Goal: Task Accomplishment & Management: Use online tool/utility

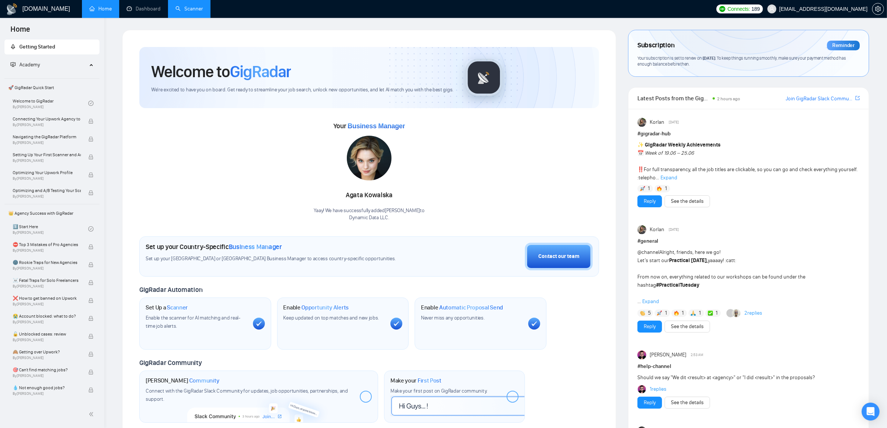
click at [199, 11] on link "Scanner" at bounding box center [190, 9] width 28 height 6
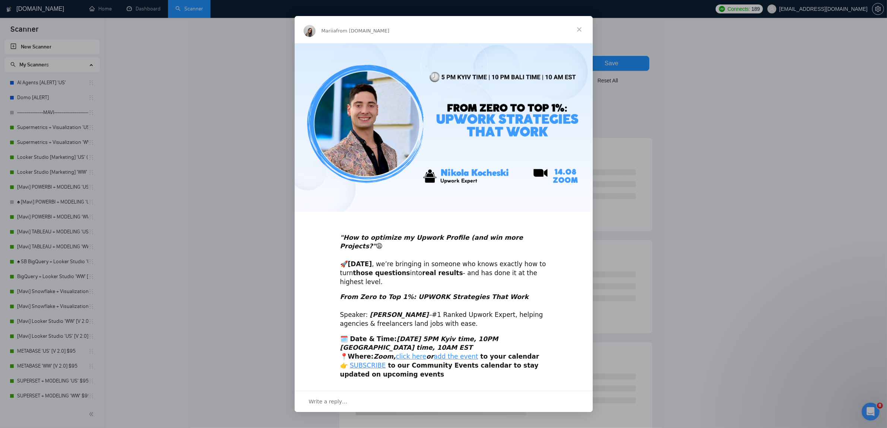
click at [569, 43] on span "Close" at bounding box center [579, 29] width 27 height 27
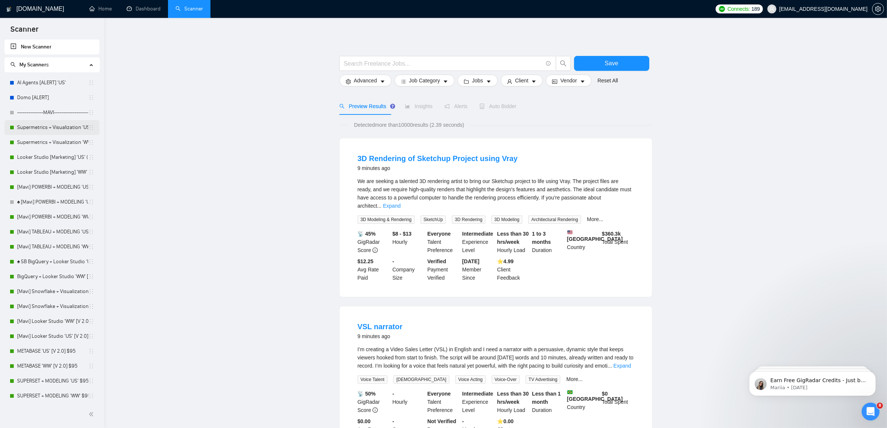
click at [34, 133] on link "Supermetrics + Visualization 'US' (Locked + Boost) $95" at bounding box center [52, 127] width 71 height 15
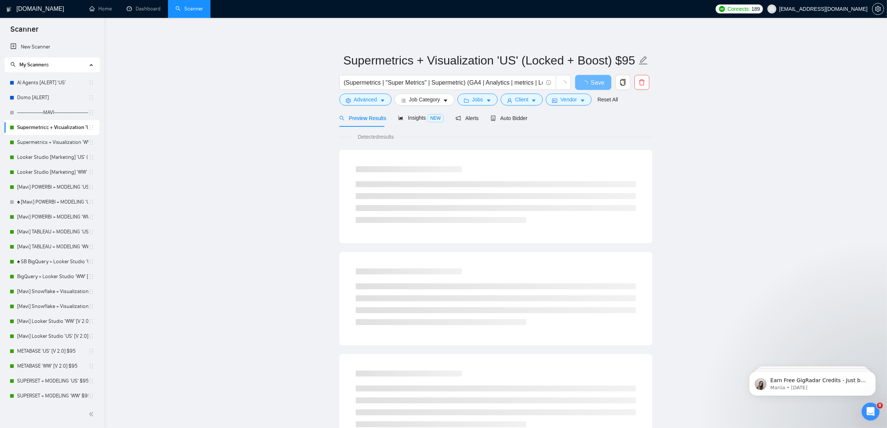
click at [506, 127] on div "Detected results" at bounding box center [495, 389] width 313 height 525
click at [515, 120] on span "Auto Bidder" at bounding box center [509, 118] width 37 height 6
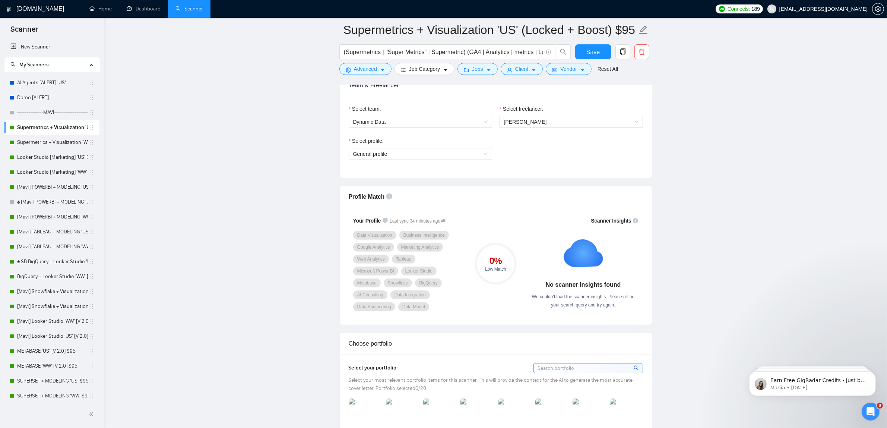
scroll to position [326, 0]
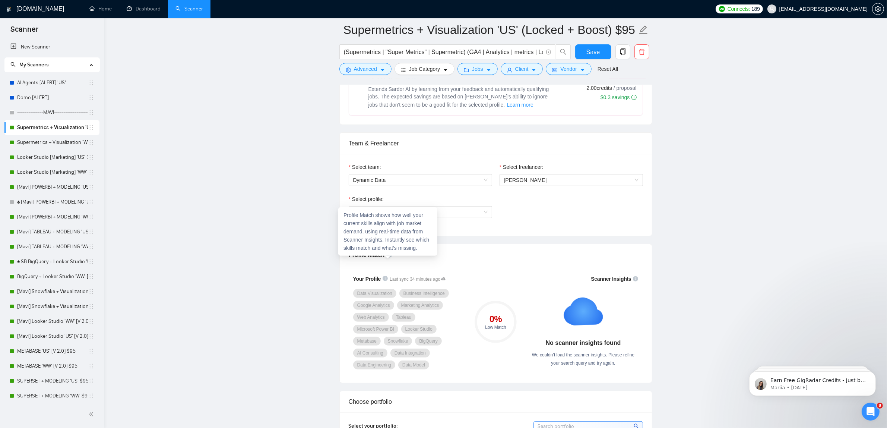
click at [388, 256] on icon "info-circle" at bounding box center [389, 255] width 6 height 6
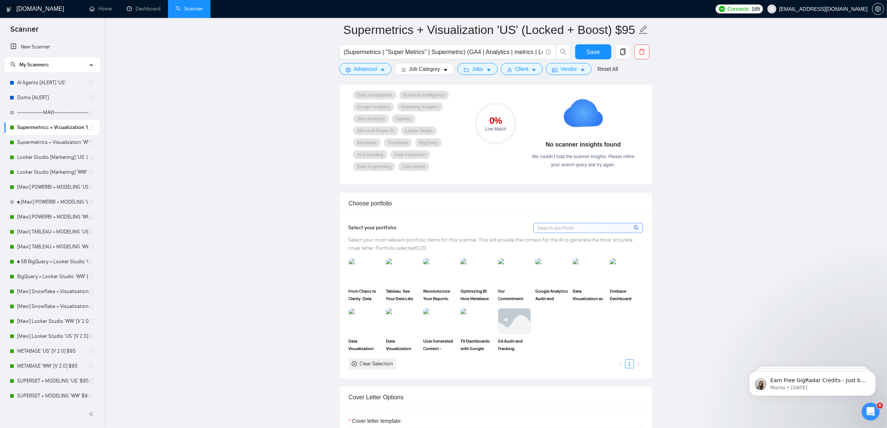
scroll to position [606, 0]
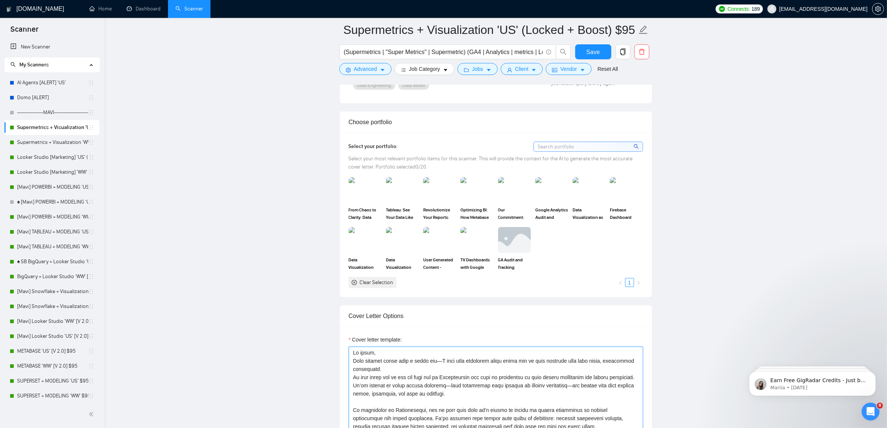
drag, startPoint x: 181, startPoint y: 0, endPoint x: 581, endPoint y: 375, distance: 547.6
click at [439, 197] on img at bounding box center [439, 190] width 31 height 25
click at [555, 181] on img at bounding box center [551, 190] width 31 height 25
click at [515, 195] on img at bounding box center [514, 190] width 31 height 25
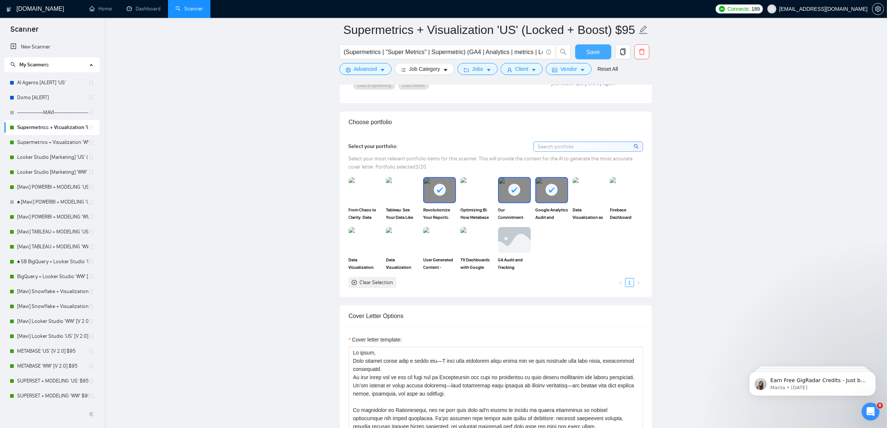
click at [589, 51] on span "Save" at bounding box center [593, 51] width 13 height 9
click at [79, 146] on link "Supermetrics + Visualization 'WW' (Locked) $95" at bounding box center [52, 142] width 71 height 15
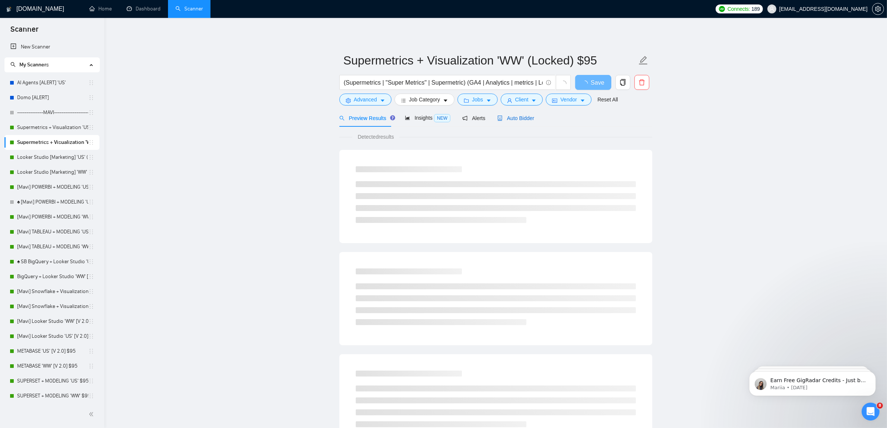
click at [520, 116] on span "Auto Bidder" at bounding box center [515, 118] width 37 height 6
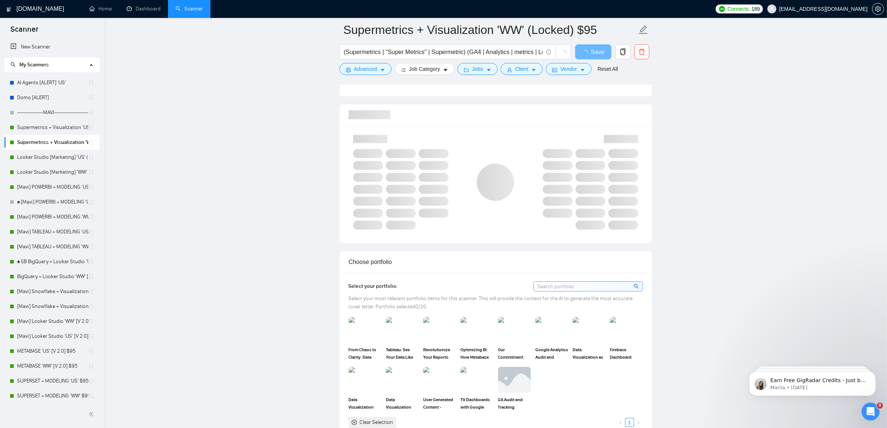
scroll to position [606, 0]
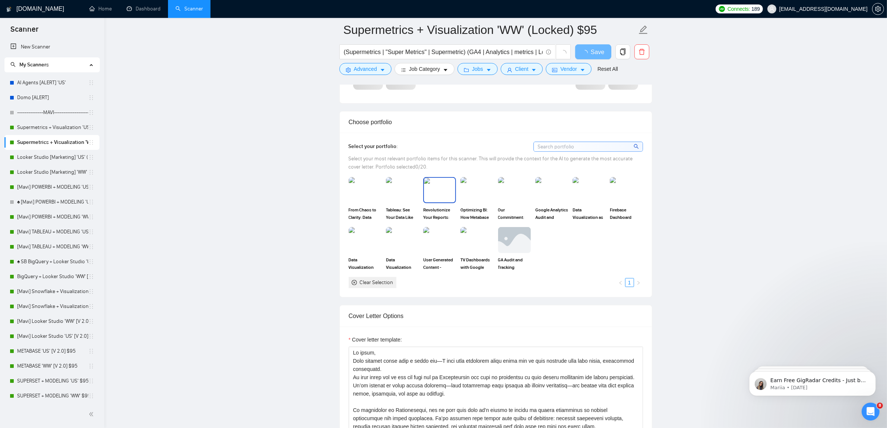
click at [439, 192] on img at bounding box center [439, 190] width 31 height 25
click at [542, 190] on img at bounding box center [551, 190] width 31 height 25
click at [510, 190] on img at bounding box center [514, 190] width 31 height 25
click at [597, 192] on img at bounding box center [588, 190] width 31 height 25
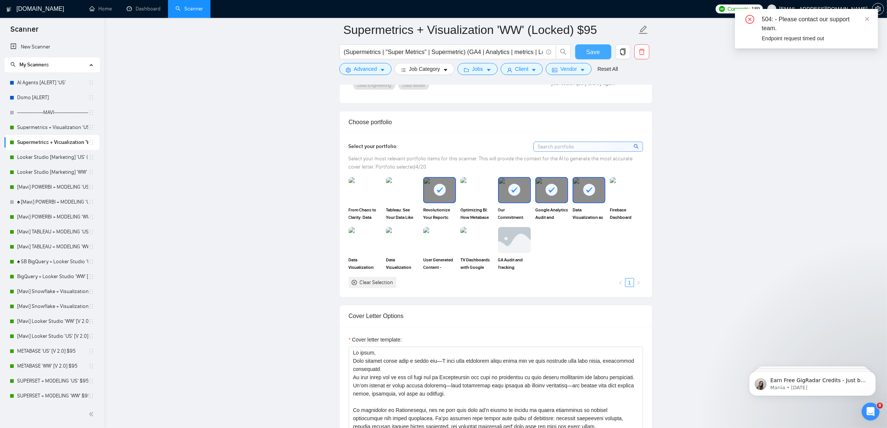
click at [592, 49] on span "Save" at bounding box center [593, 51] width 13 height 9
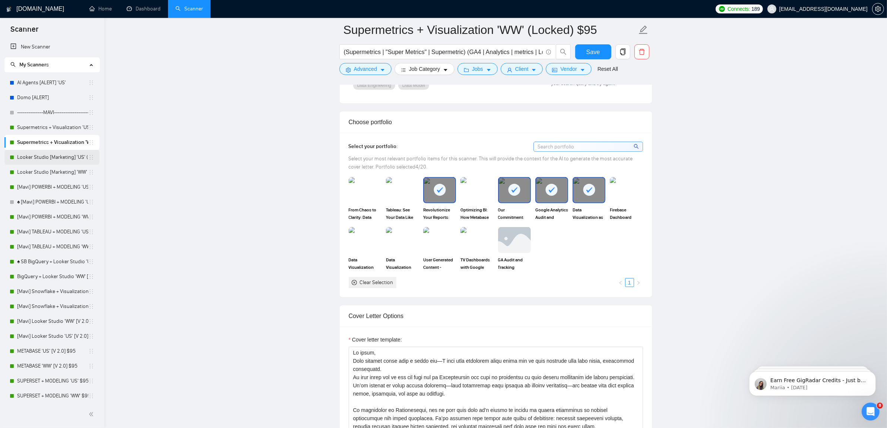
click at [32, 162] on link "Looker Studio [Marketing] 'US' (Locked + Boost) $95" at bounding box center [52, 157] width 71 height 15
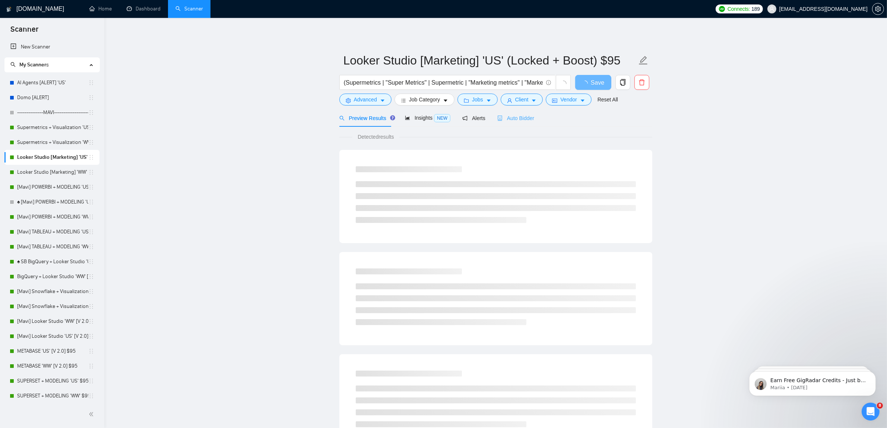
click at [500, 125] on div "Auto Bidder" at bounding box center [515, 118] width 37 height 18
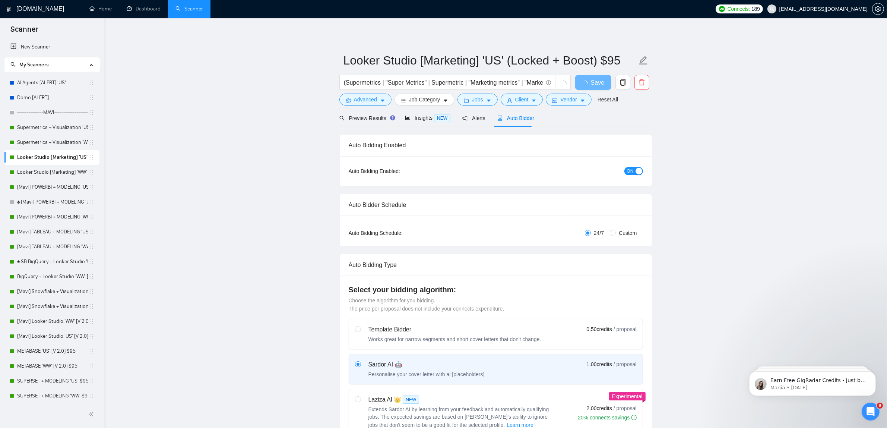
checkbox input "true"
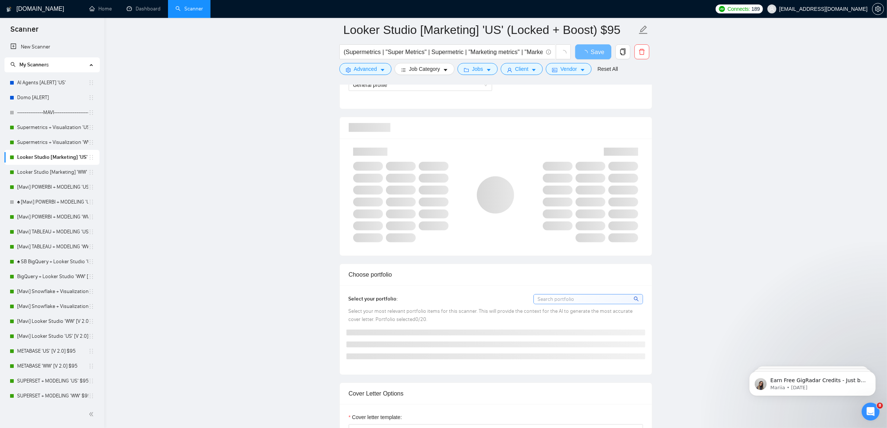
scroll to position [512, 0]
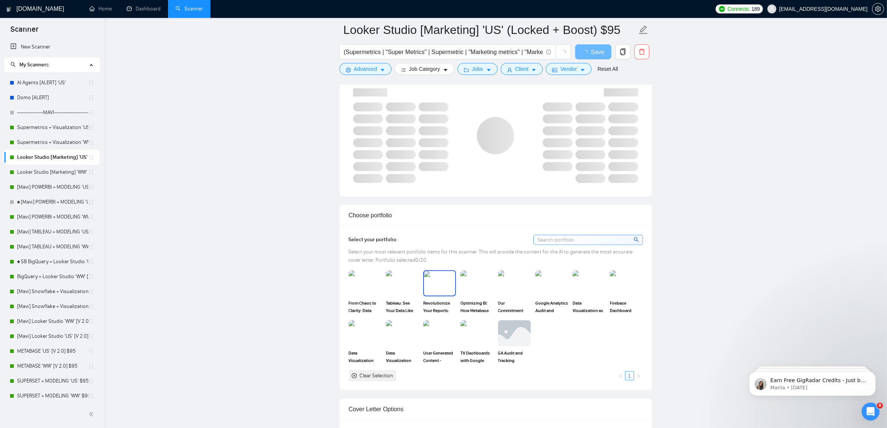
click at [443, 286] on img at bounding box center [439, 283] width 31 height 25
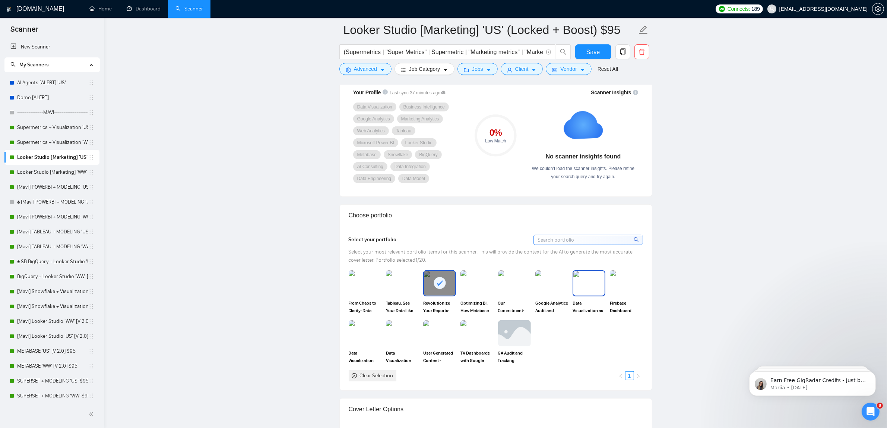
click at [576, 284] on img at bounding box center [588, 283] width 31 height 25
click at [590, 51] on span "Save" at bounding box center [593, 51] width 13 height 9
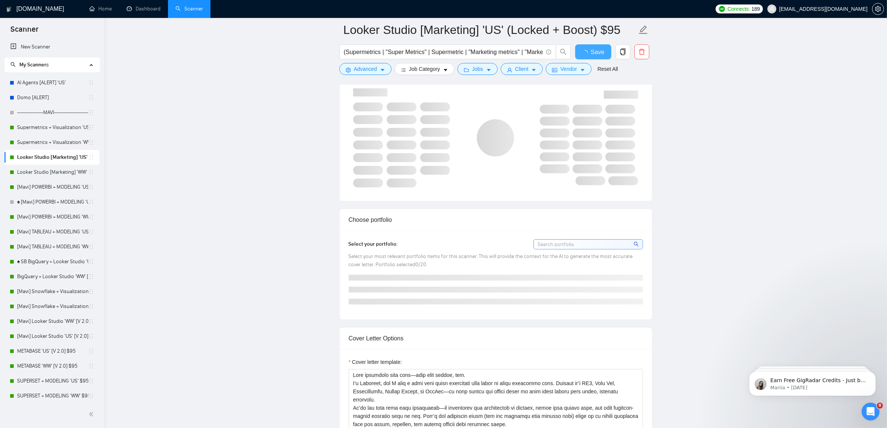
checkbox input "true"
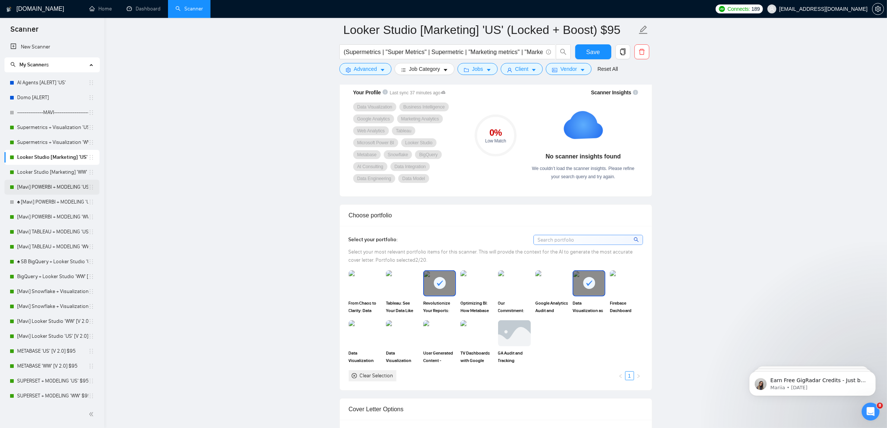
click at [61, 181] on link "[Mavi] POWERBI + MODELING 'US' [V. 3] $95" at bounding box center [52, 187] width 71 height 15
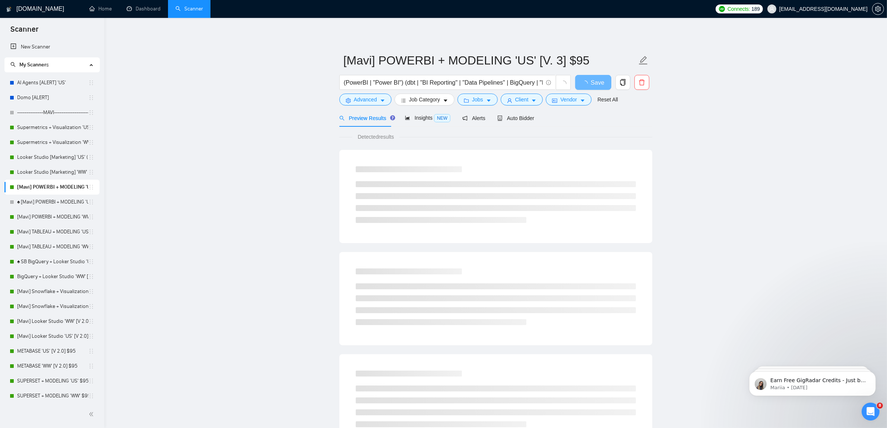
click at [518, 135] on div "Detected results" at bounding box center [495, 137] width 313 height 8
click at [506, 124] on div "Auto Bidder" at bounding box center [515, 118] width 37 height 18
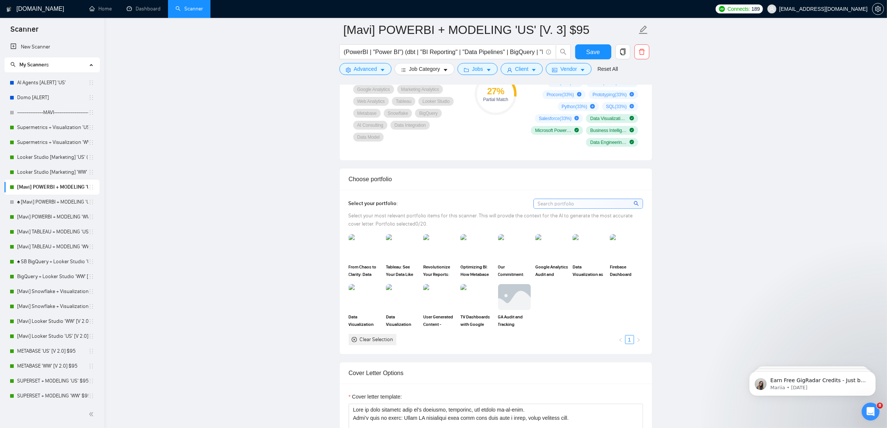
scroll to position [699, 0]
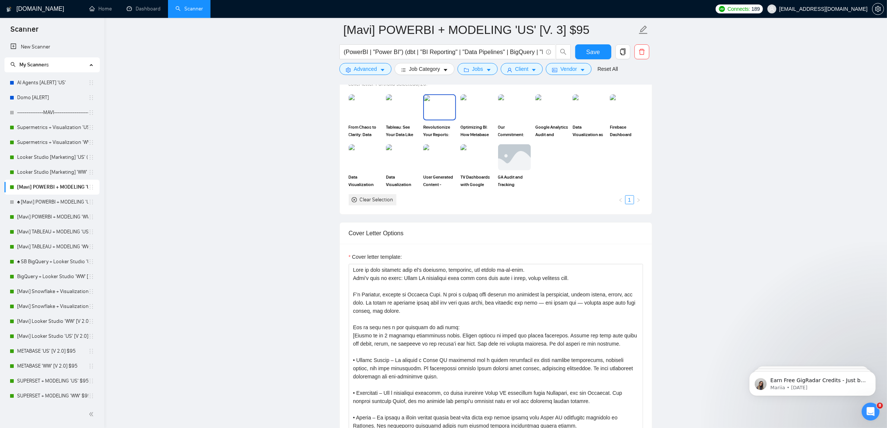
click at [437, 114] on img at bounding box center [439, 107] width 31 height 25
click at [585, 114] on img at bounding box center [588, 107] width 31 height 25
click at [65, 176] on link "Looker Studio [Marketing] 'WW' (Locked) $95" at bounding box center [52, 172] width 71 height 15
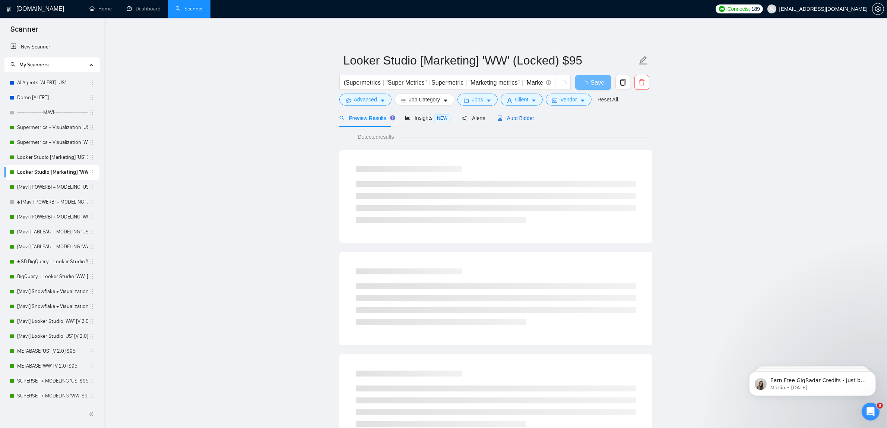
click at [511, 116] on span "Auto Bidder" at bounding box center [515, 118] width 37 height 6
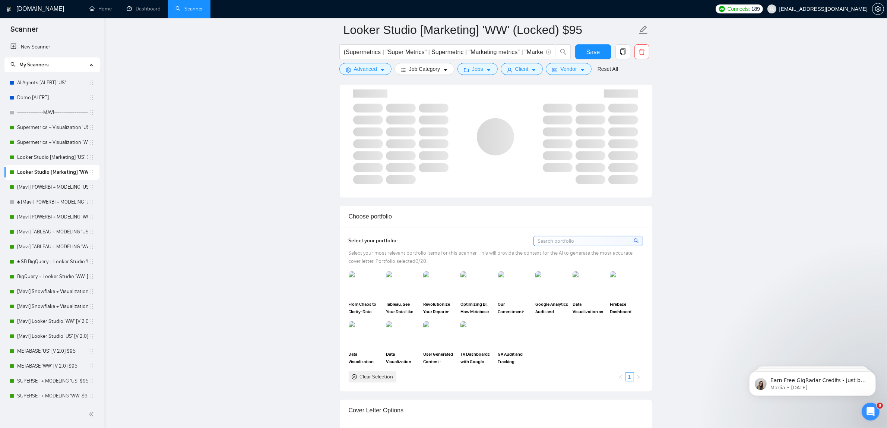
scroll to position [512, 0]
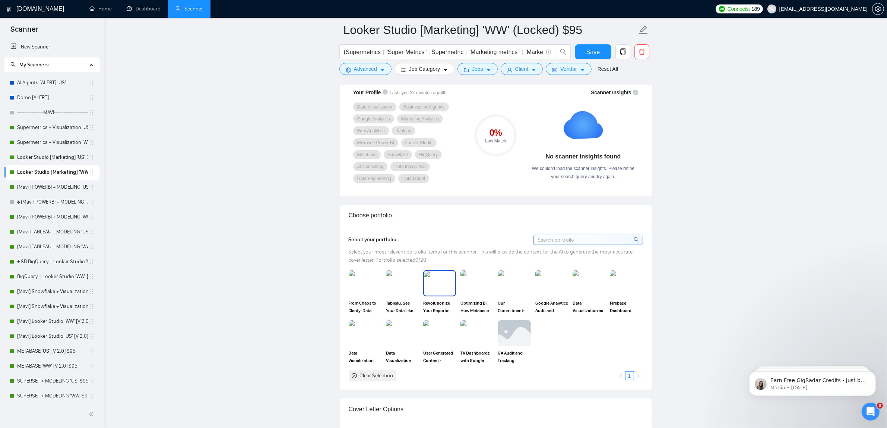
click at [435, 291] on img at bounding box center [439, 283] width 31 height 25
click at [584, 284] on img at bounding box center [588, 283] width 31 height 25
click at [588, 45] on button "Save" at bounding box center [593, 51] width 36 height 15
click at [59, 226] on link "[Mavi] TABLEAU + MODELING 'US' $95" at bounding box center [52, 231] width 71 height 15
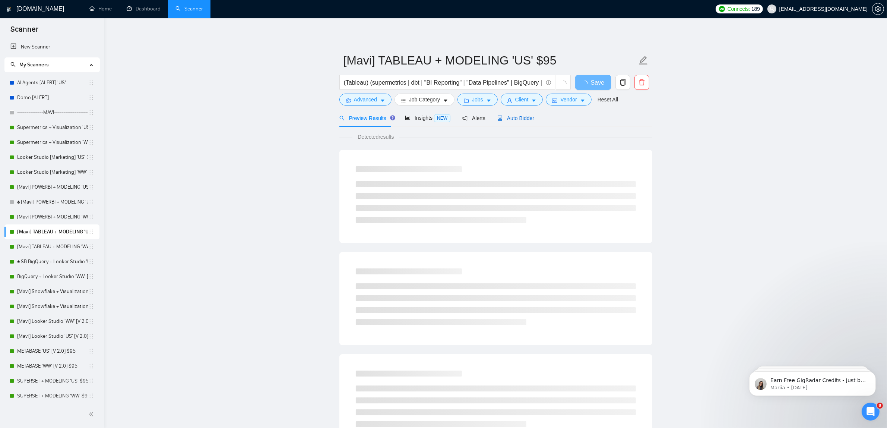
click at [506, 116] on span "Auto Bidder" at bounding box center [515, 118] width 37 height 6
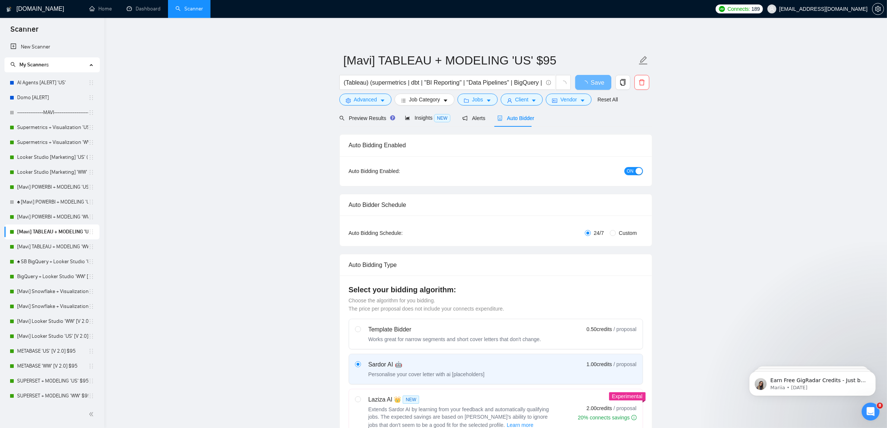
checkbox input "true"
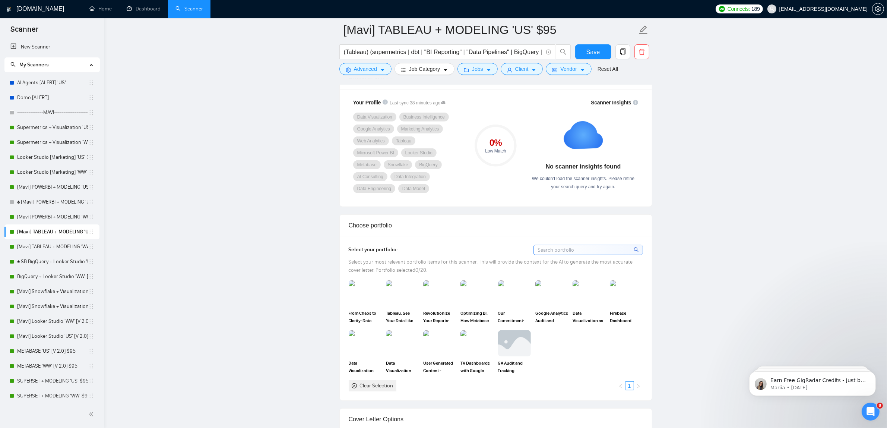
scroll to position [652, 0]
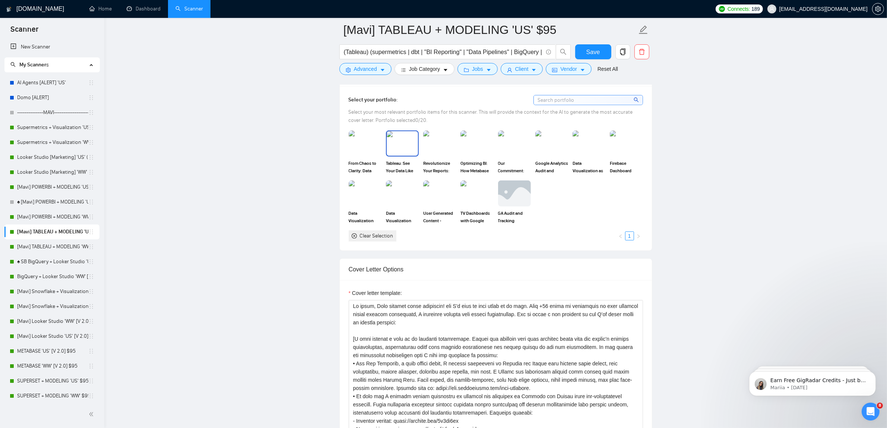
click at [408, 147] on img at bounding box center [402, 143] width 31 height 25
click at [587, 142] on img at bounding box center [588, 143] width 31 height 25
click at [585, 51] on button "Save" at bounding box center [593, 51] width 36 height 15
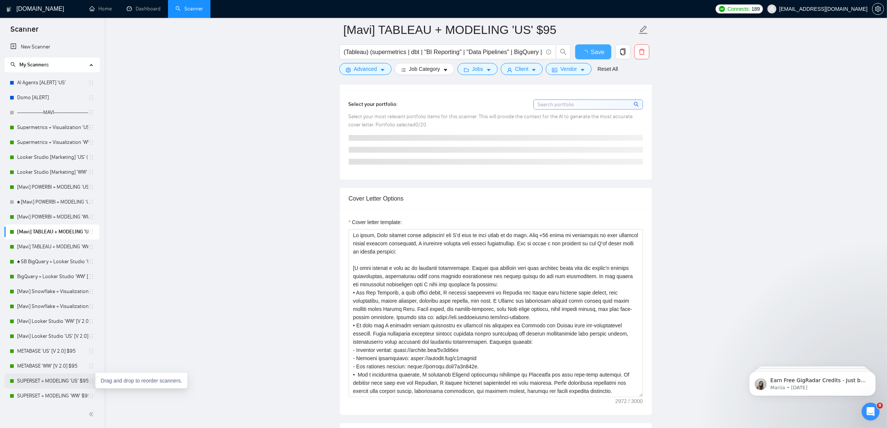
checkbox input "true"
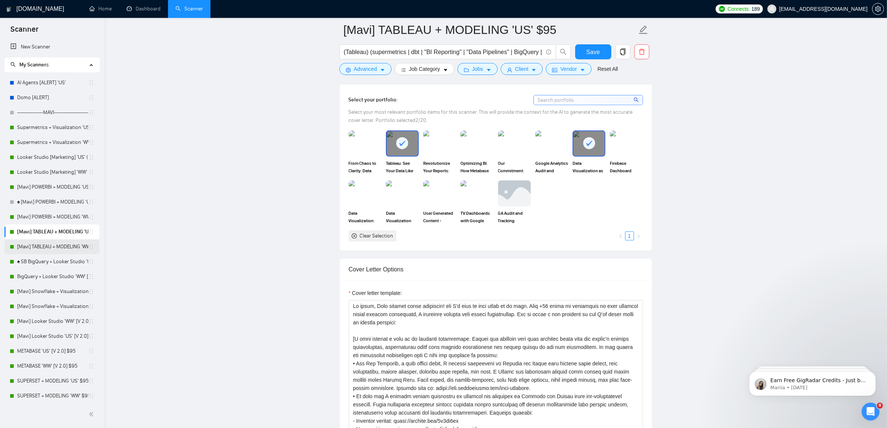
click at [58, 251] on link "[Mavi] TABLEAU + MODELING 'WW' $95" at bounding box center [52, 246] width 71 height 15
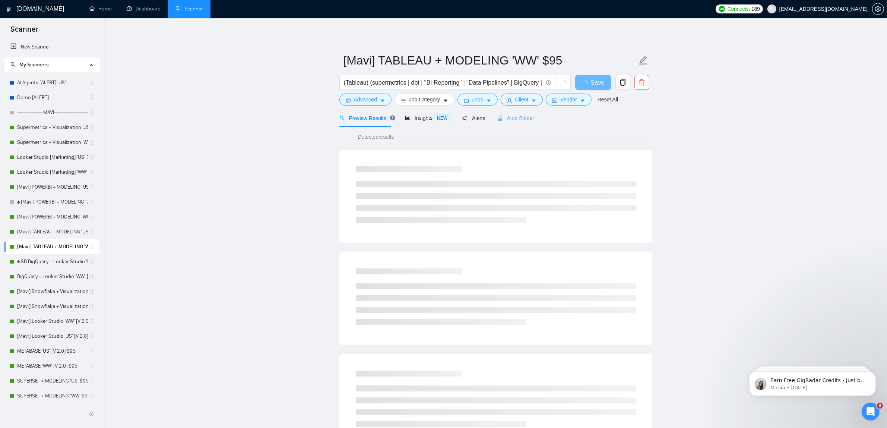
click at [497, 123] on div "Auto Bidder" at bounding box center [515, 118] width 37 height 18
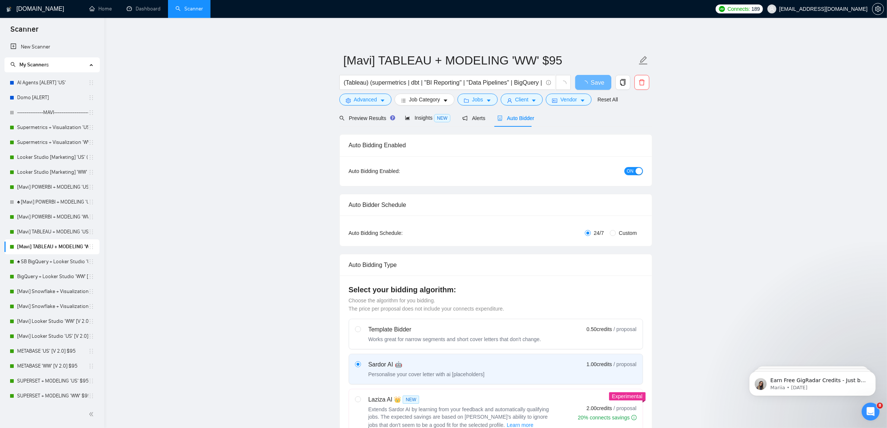
checkbox input "true"
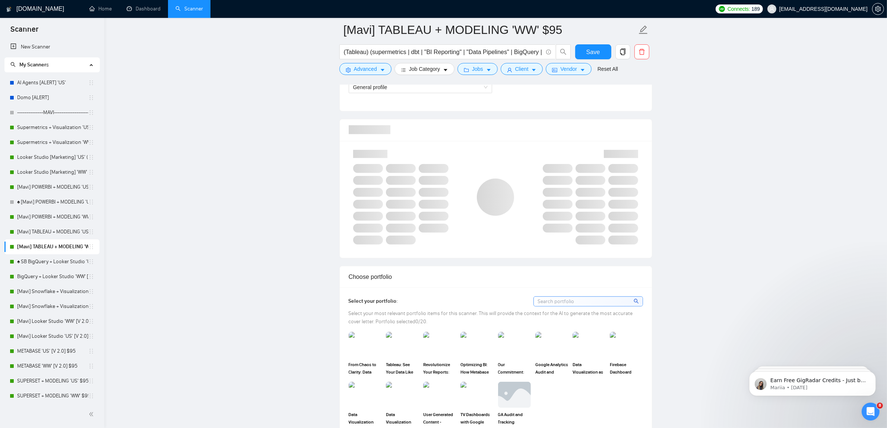
scroll to position [466, 0]
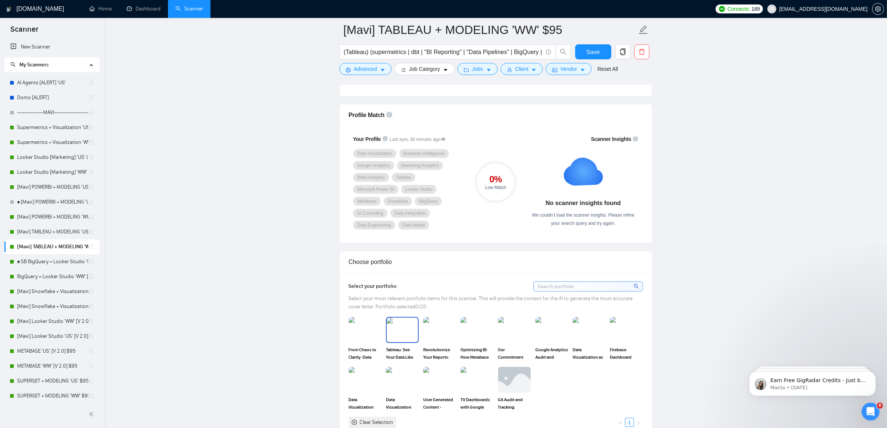
click at [401, 335] on img at bounding box center [402, 329] width 31 height 25
click at [584, 337] on img at bounding box center [588, 329] width 31 height 25
click at [601, 53] on button "Save" at bounding box center [593, 51] width 36 height 15
click at [48, 267] on link "♠ SB BigQuery + Looker Studio 'US' $95" at bounding box center [52, 261] width 71 height 15
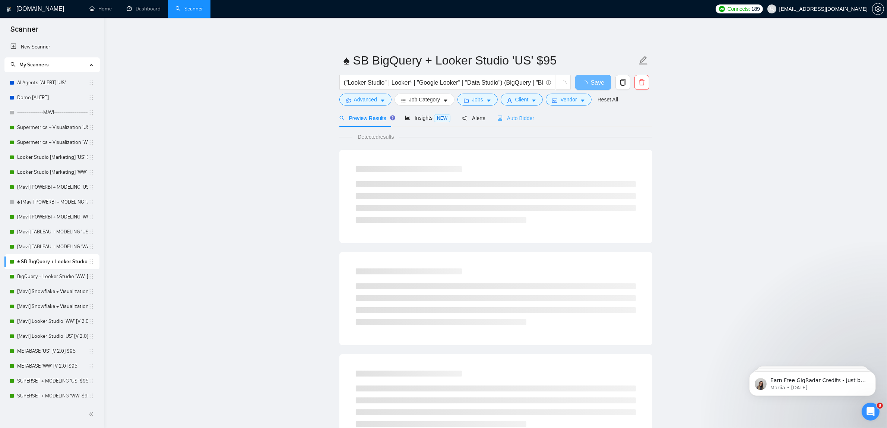
click at [520, 123] on div "Auto Bidder" at bounding box center [515, 118] width 37 height 18
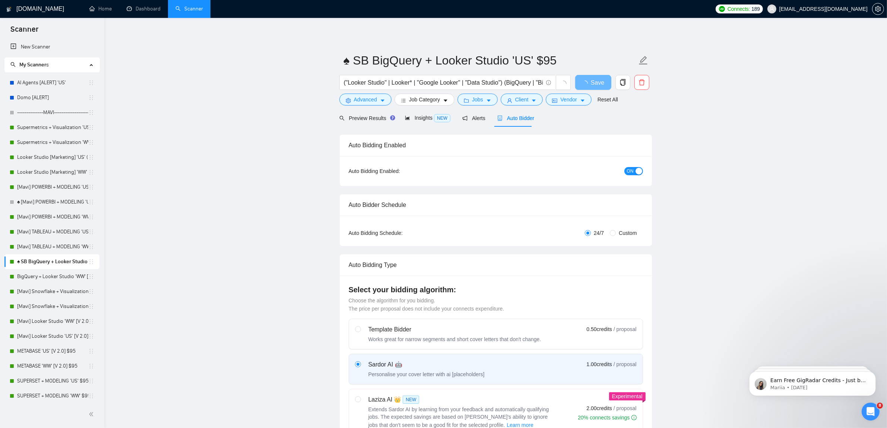
checkbox input "true"
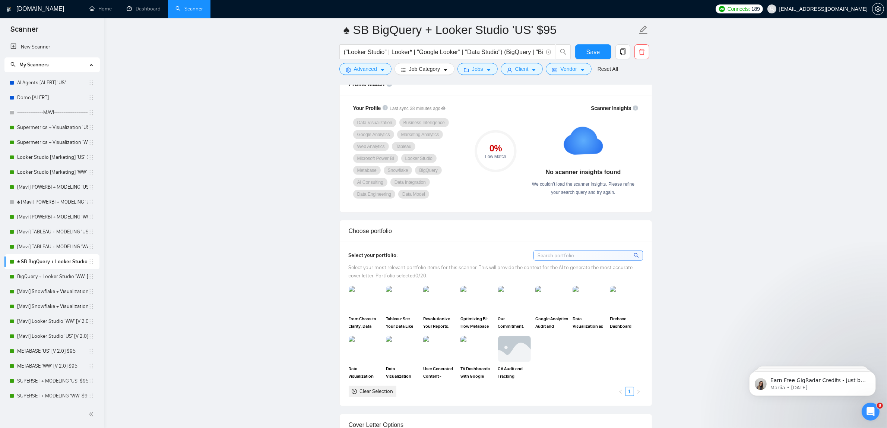
scroll to position [512, 0]
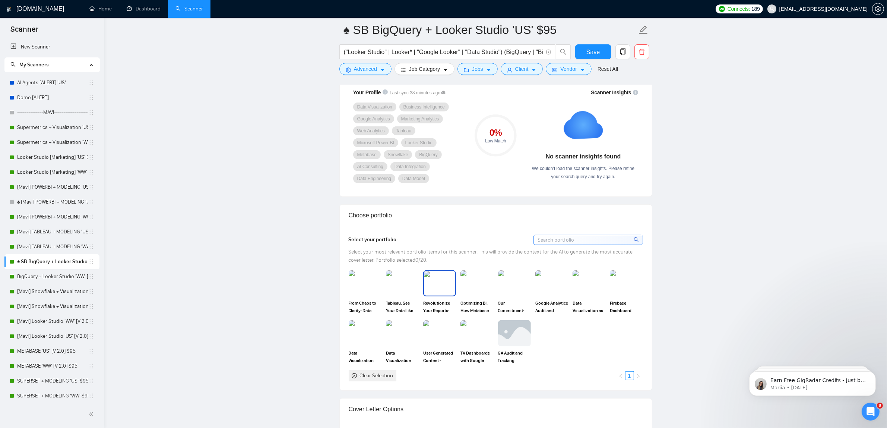
click at [447, 279] on img at bounding box center [439, 283] width 31 height 25
click at [544, 293] on img at bounding box center [551, 283] width 31 height 25
click at [370, 284] on img at bounding box center [365, 283] width 31 height 25
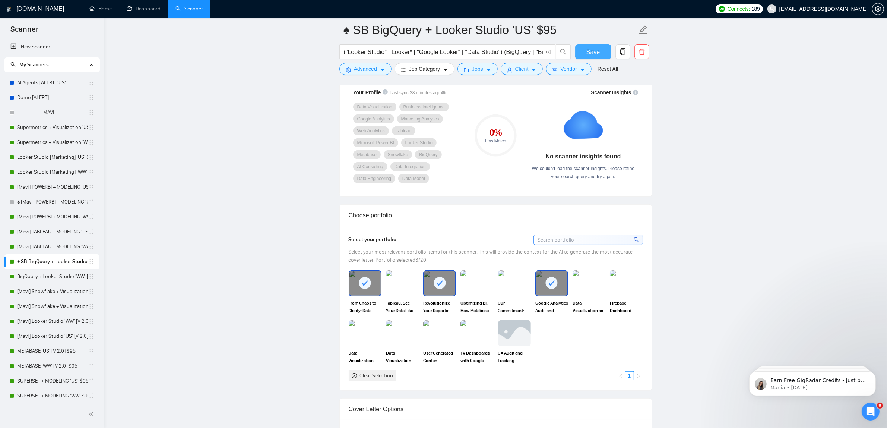
click at [585, 57] on button "Save" at bounding box center [593, 51] width 36 height 15
click at [66, 276] on link "BigQuery + Looker Studio 'WW' [V 2.0] $95" at bounding box center [52, 276] width 71 height 15
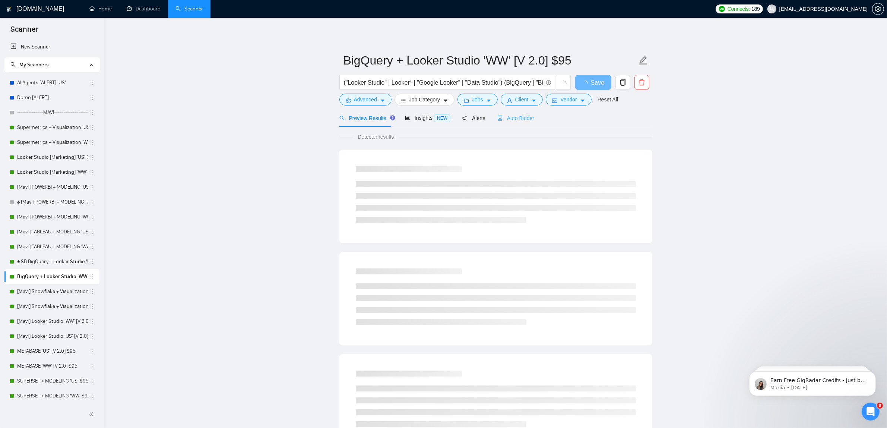
click at [515, 127] on div "Auto Bidder" at bounding box center [515, 118] width 37 height 18
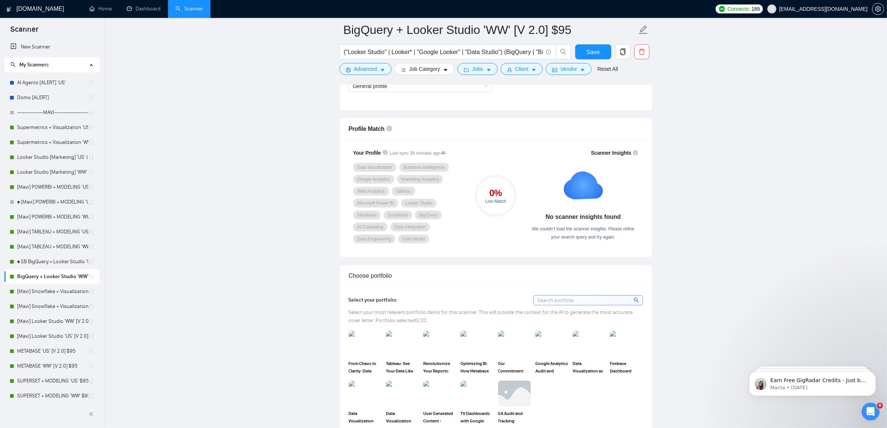
scroll to position [466, 0]
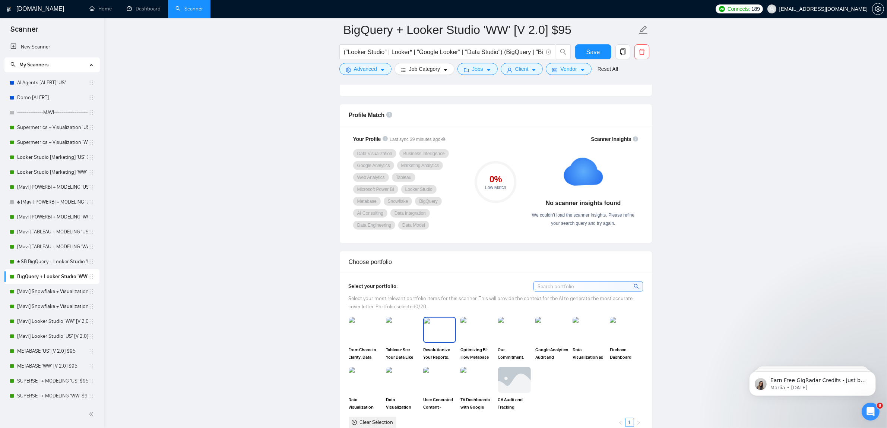
click at [449, 328] on img at bounding box center [439, 329] width 31 height 25
click at [379, 337] on img at bounding box center [365, 329] width 31 height 25
click at [542, 325] on img at bounding box center [551, 329] width 31 height 25
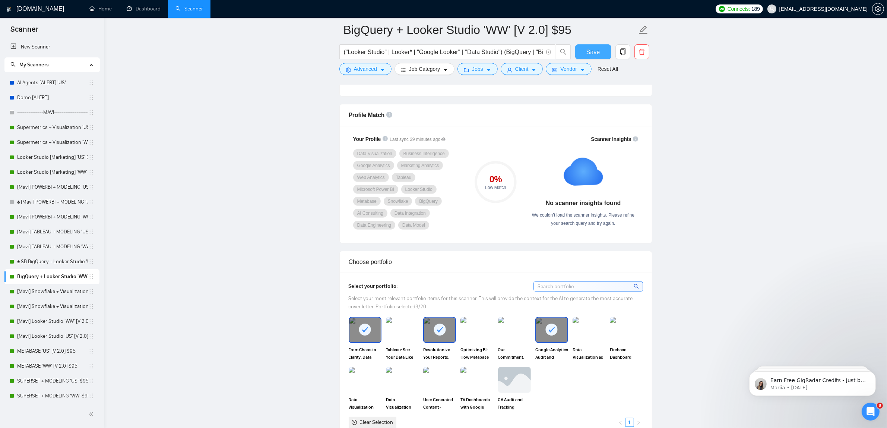
click at [591, 48] on span "Save" at bounding box center [593, 51] width 13 height 9
click at [34, 297] on link "[Mavi] Snowflake + Visualization 'US' (Locked) $95" at bounding box center [52, 291] width 71 height 15
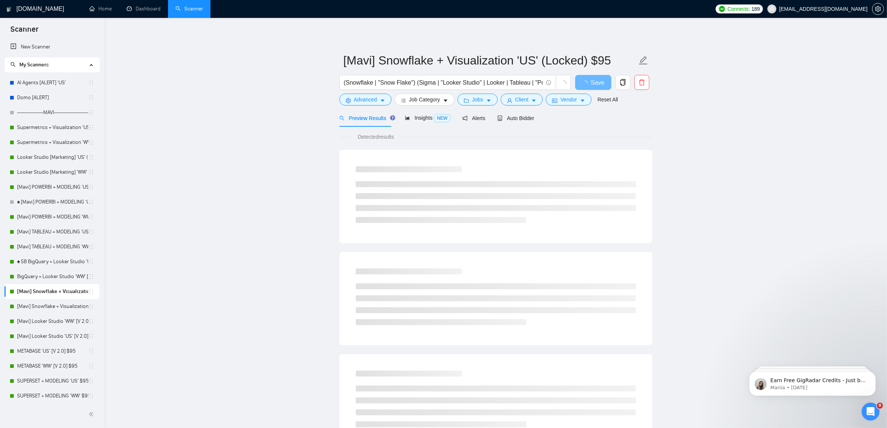
click at [515, 127] on div "Detected results" at bounding box center [495, 389] width 313 height 525
click at [506, 123] on div "Auto Bidder" at bounding box center [515, 118] width 37 height 18
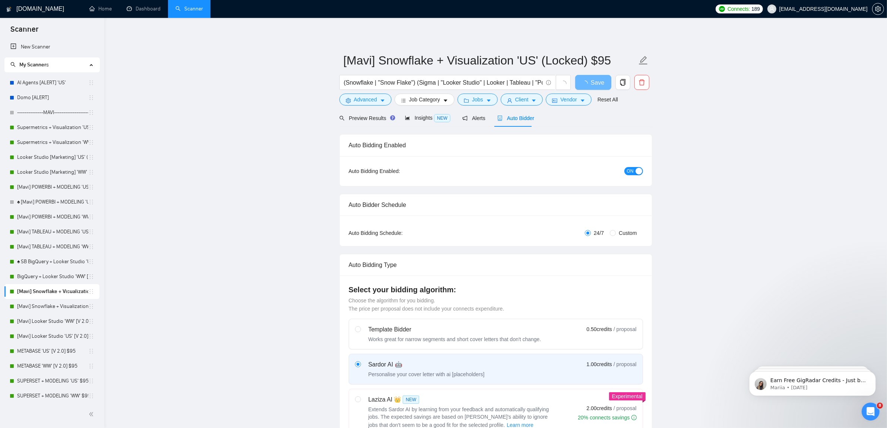
checkbox input "true"
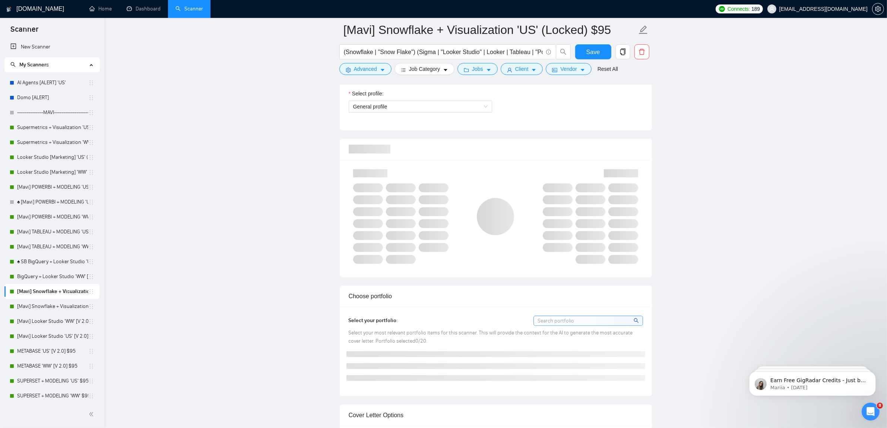
scroll to position [512, 0]
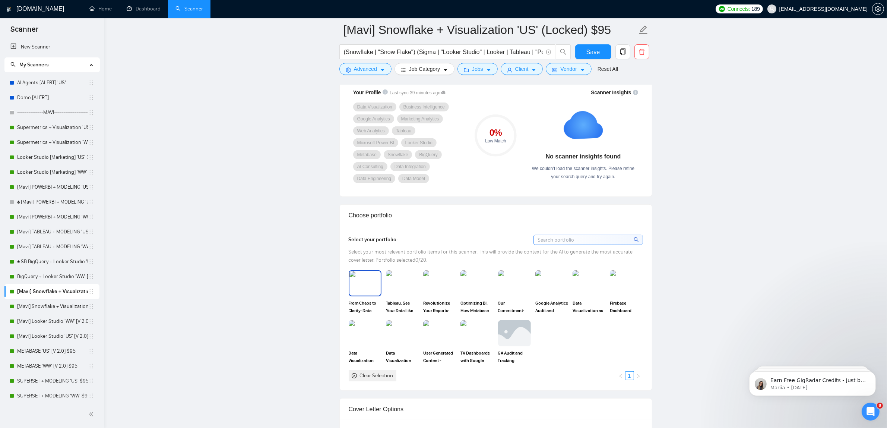
click at [364, 285] on img at bounding box center [365, 283] width 31 height 25
click at [592, 43] on form "[Mavi] Snowflake + Visualization 'US' (Locked) $95 (Snowflake | "Snow Flake") (…" at bounding box center [495, 48] width 313 height 61
click at [592, 47] on span "Save" at bounding box center [593, 51] width 13 height 9
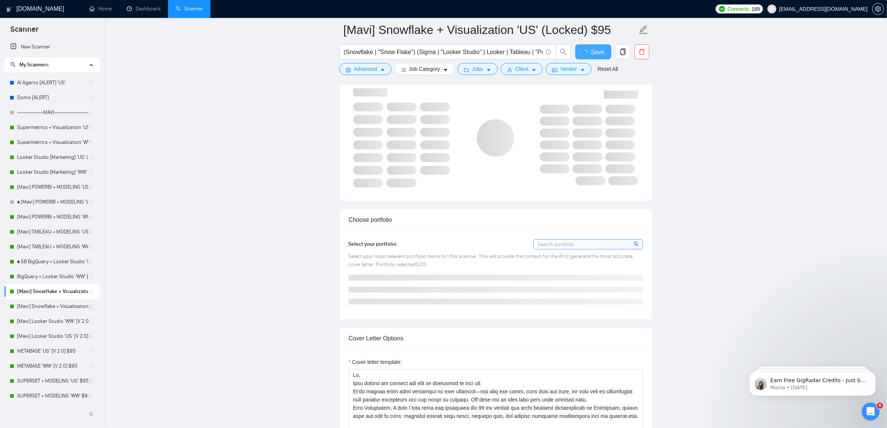
checkbox input "true"
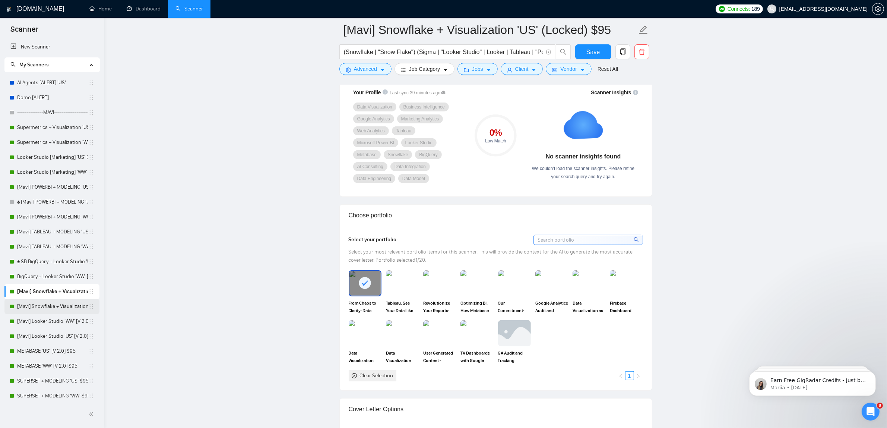
click at [75, 304] on link "[Mavi] Snowflake + Visualization 'WW' (Locked) $95" at bounding box center [52, 306] width 71 height 15
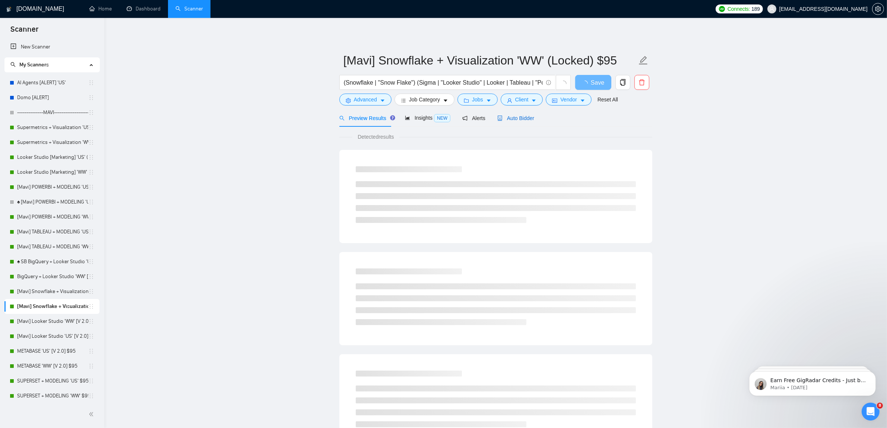
click at [522, 118] on span "Auto Bidder" at bounding box center [515, 118] width 37 height 6
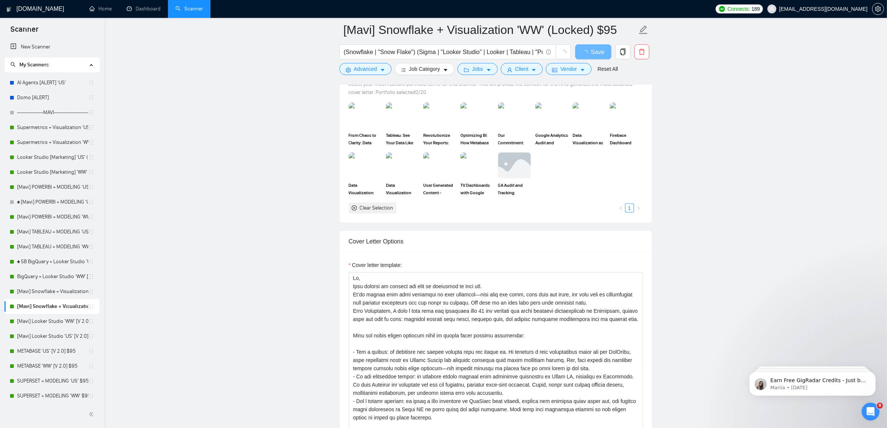
scroll to position [606, 0]
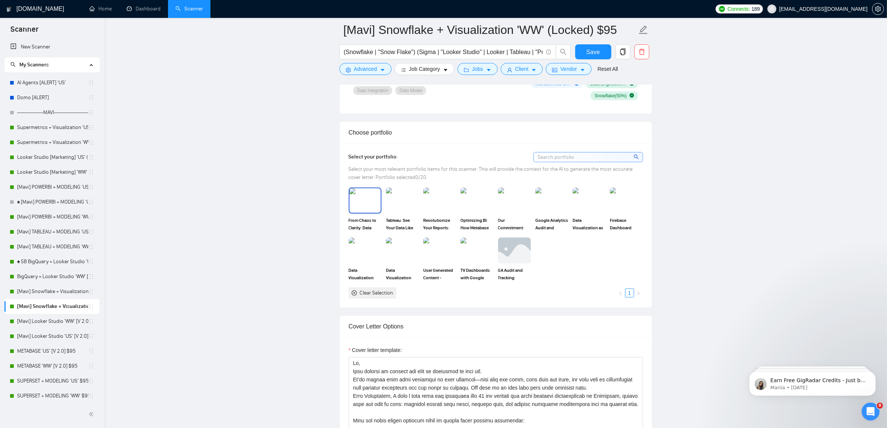
click at [373, 194] on img at bounding box center [365, 200] width 31 height 25
click at [487, 248] on img at bounding box center [476, 250] width 31 height 25
click at [578, 50] on button "Save" at bounding box center [593, 51] width 36 height 15
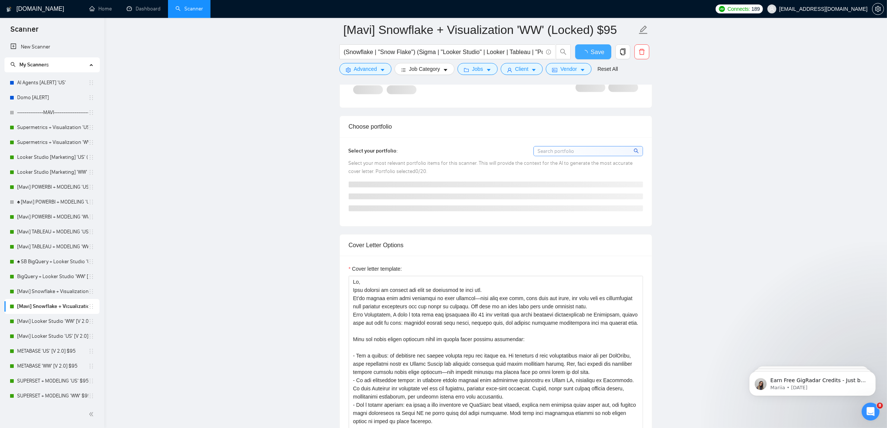
checkbox input "true"
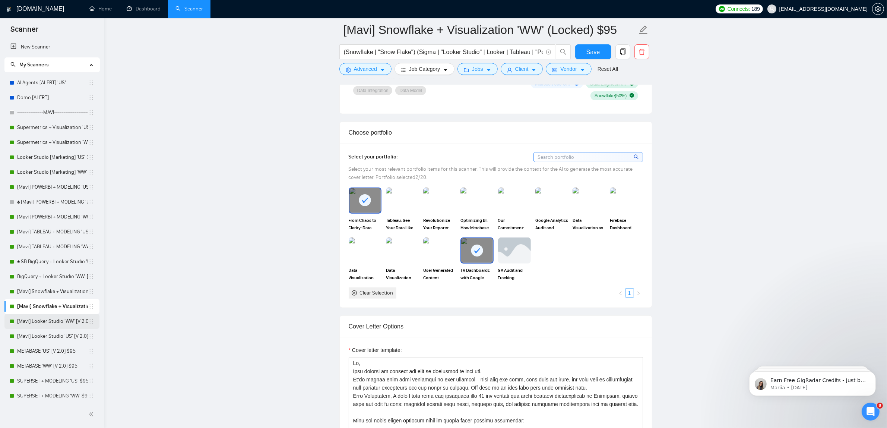
click at [77, 316] on link "[Mavi] Looker Studio 'WW' [V 2.0] $95" at bounding box center [52, 321] width 71 height 15
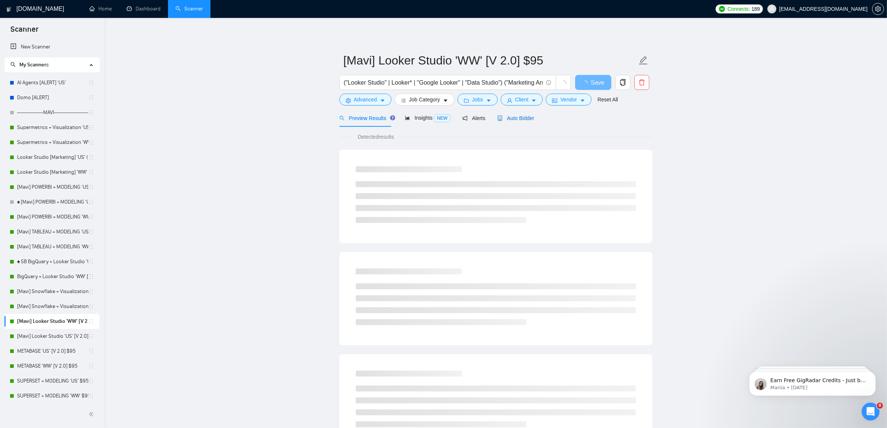
click at [504, 114] on div "Auto Bidder" at bounding box center [515, 118] width 37 height 8
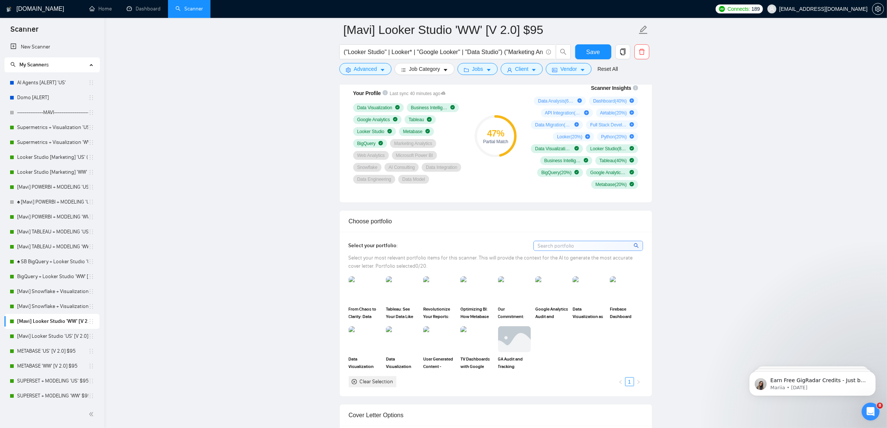
scroll to position [606, 0]
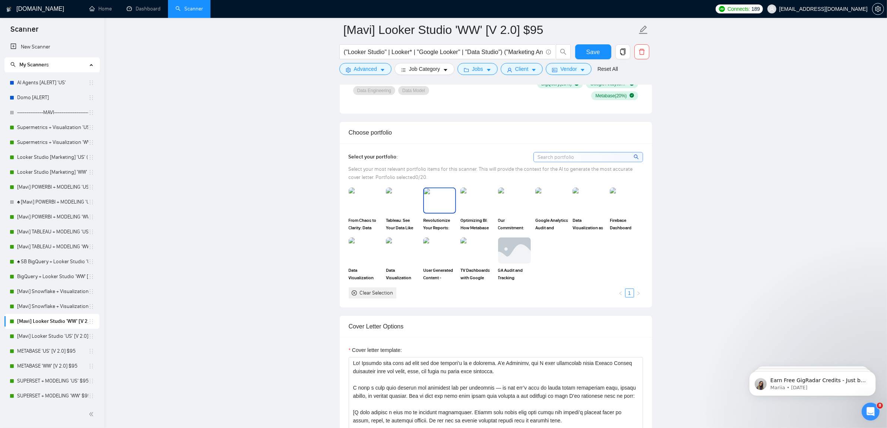
click at [443, 206] on img at bounding box center [439, 200] width 31 height 25
click at [595, 195] on img at bounding box center [588, 200] width 31 height 25
click at [592, 53] on span "Save" at bounding box center [593, 51] width 13 height 9
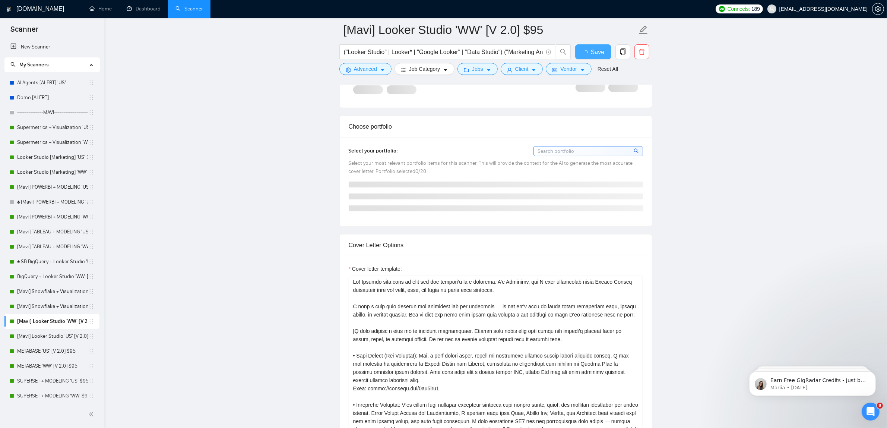
checkbox input "true"
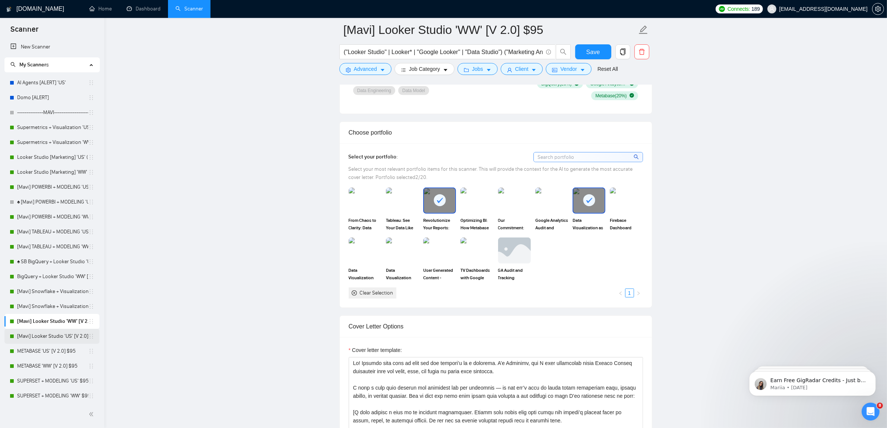
click at [72, 335] on link "[Mavi] Looker Studio 'US' [V 2.0] $95" at bounding box center [52, 336] width 71 height 15
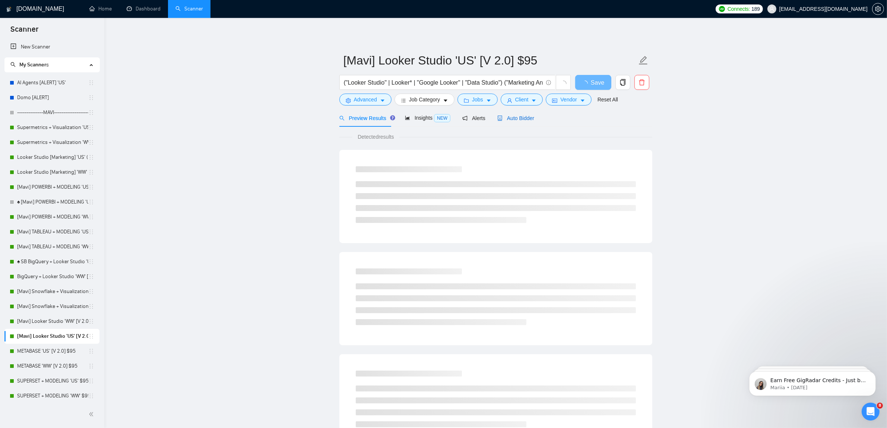
click at [502, 117] on span "Auto Bidder" at bounding box center [515, 118] width 37 height 6
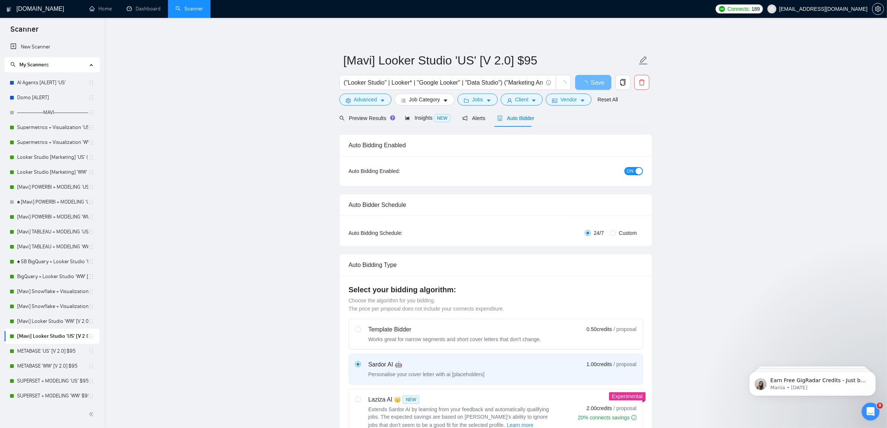
checkbox input "true"
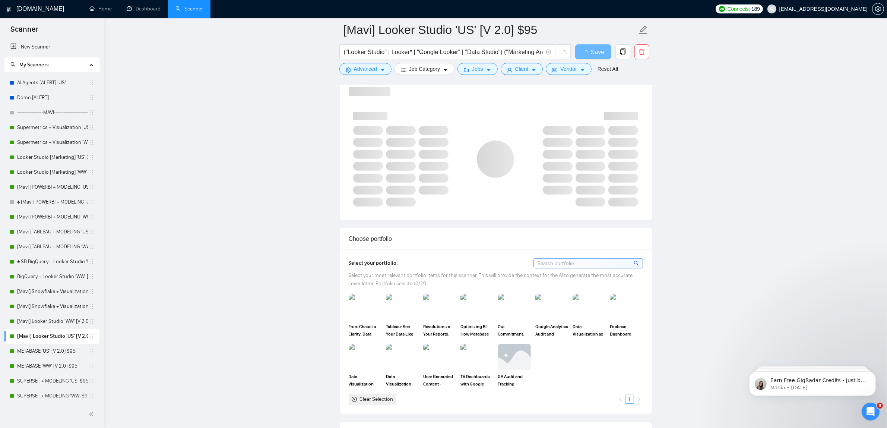
scroll to position [559, 0]
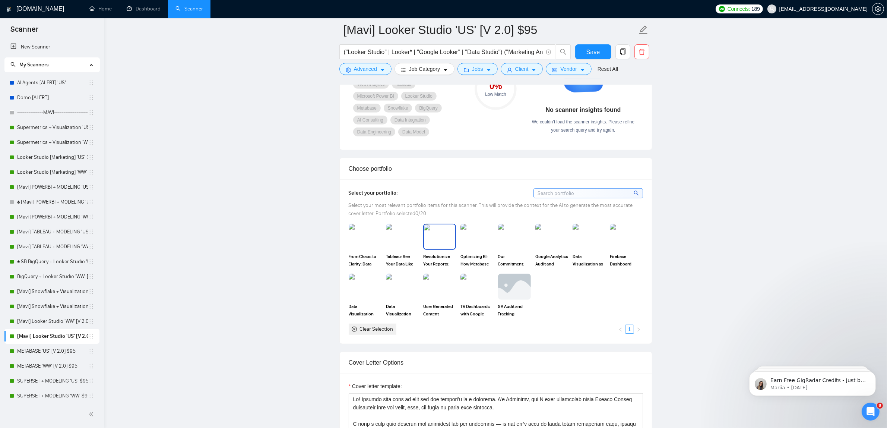
click at [445, 249] on img at bounding box center [439, 236] width 31 height 25
click at [596, 235] on img at bounding box center [588, 236] width 31 height 25
click at [602, 55] on button "Save" at bounding box center [593, 51] width 36 height 15
click at [77, 353] on link "METABASE 'US' [V 2.0] $95" at bounding box center [52, 351] width 71 height 15
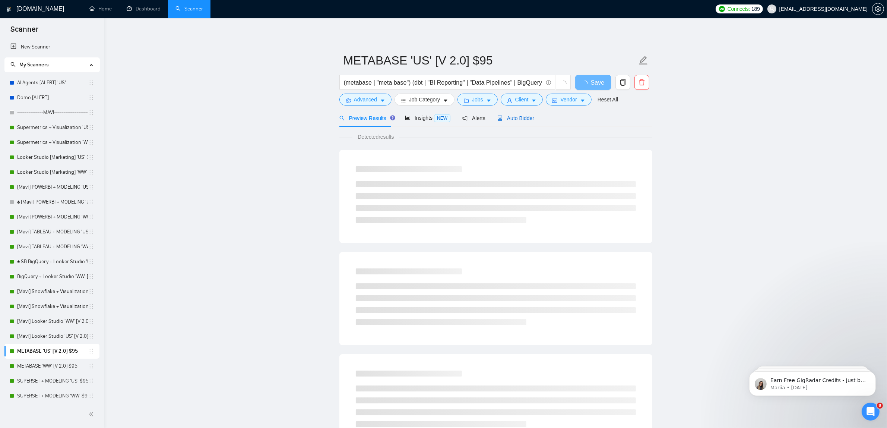
click at [515, 118] on span "Auto Bidder" at bounding box center [515, 118] width 37 height 6
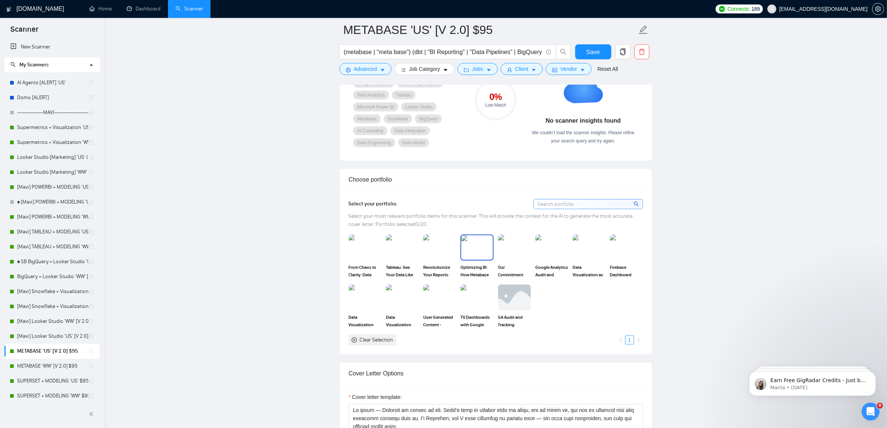
scroll to position [512, 0]
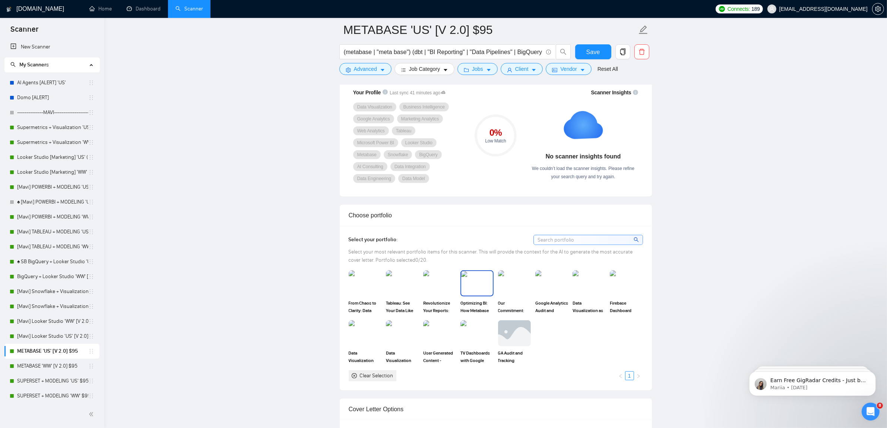
click at [483, 280] on img at bounding box center [476, 283] width 31 height 25
click at [591, 48] on span "Save" at bounding box center [593, 51] width 13 height 9
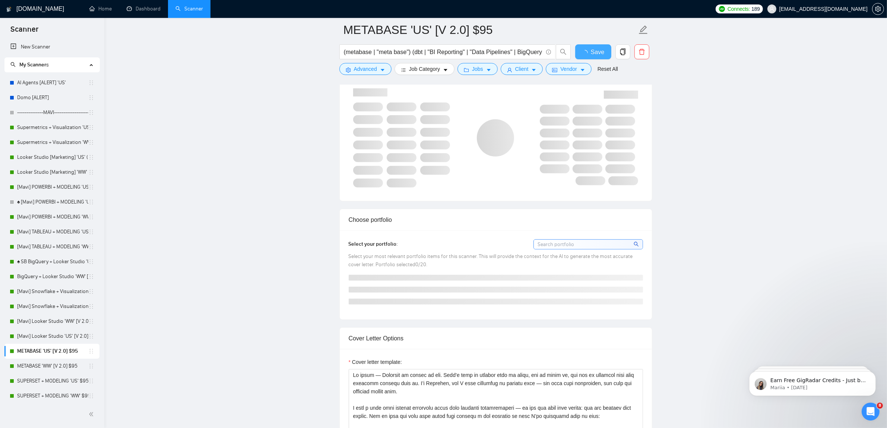
checkbox input "true"
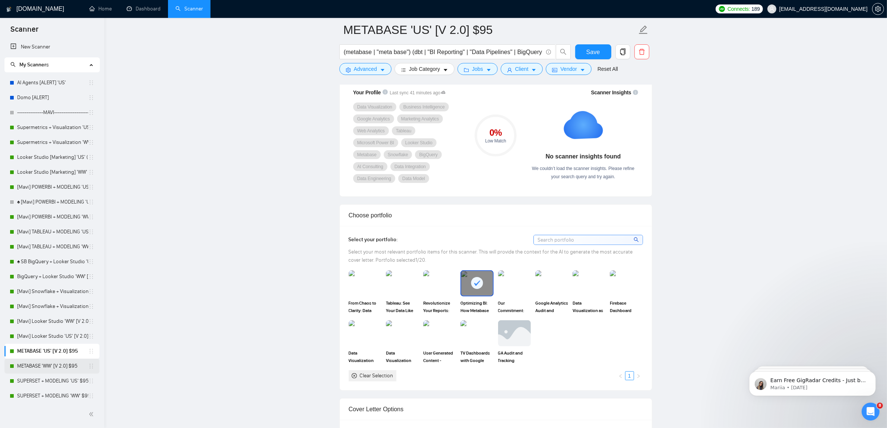
click at [67, 367] on link "METABASE 'WW' [V 2.0] $95" at bounding box center [52, 365] width 71 height 15
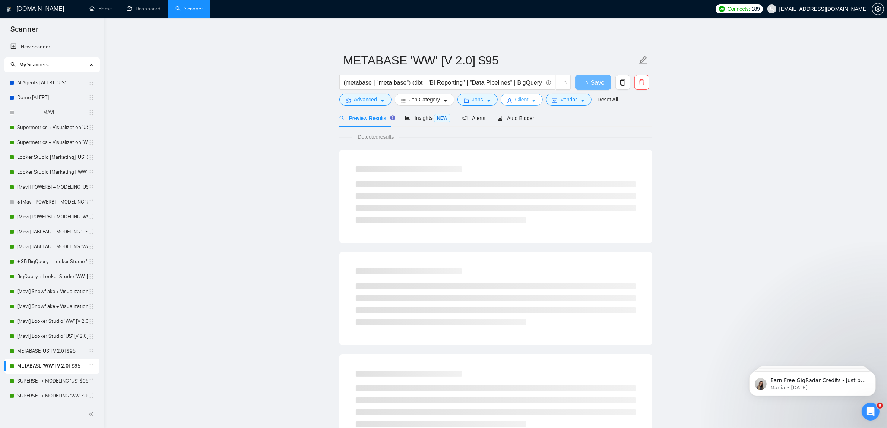
click at [515, 103] on span "Client" at bounding box center [521, 99] width 13 height 8
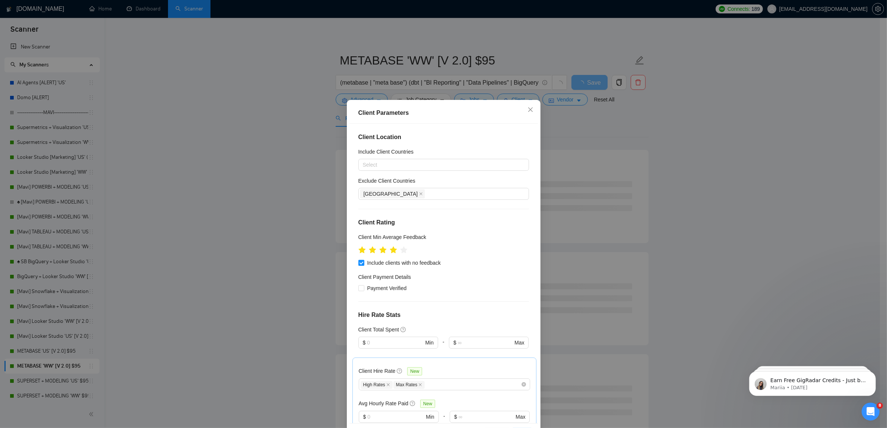
click at [586, 109] on div "Client Parameters Client Location Include Client Countries Select Exclude Clien…" at bounding box center [443, 214] width 887 height 428
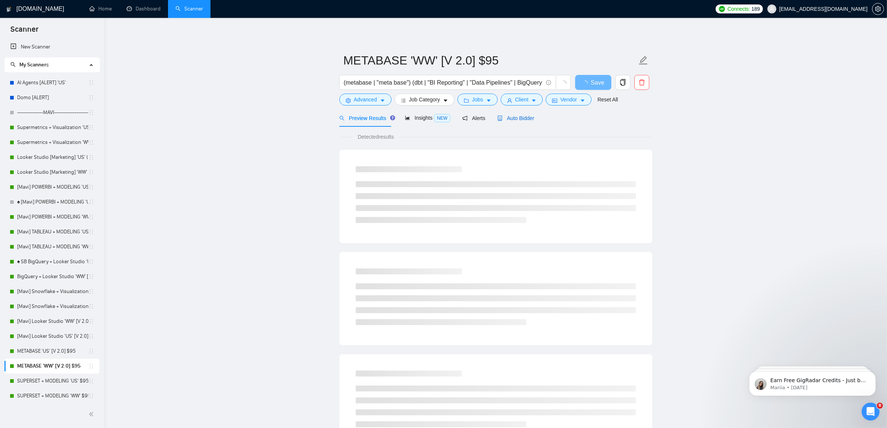
click at [515, 120] on span "Auto Bidder" at bounding box center [515, 118] width 37 height 6
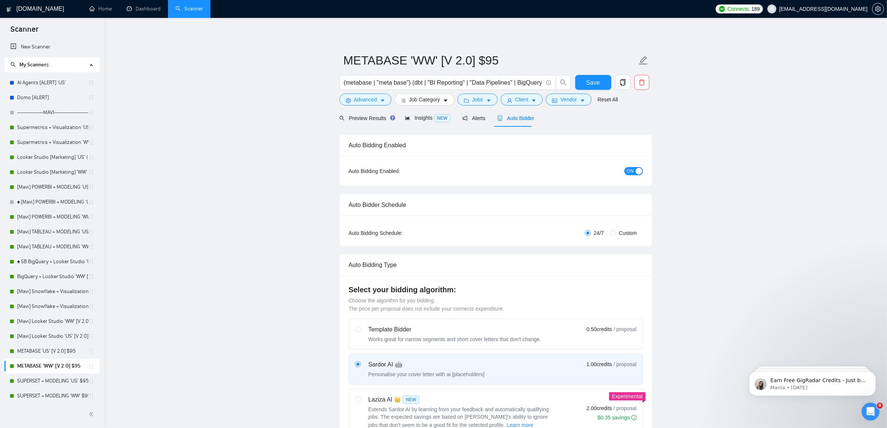
checkbox input "true"
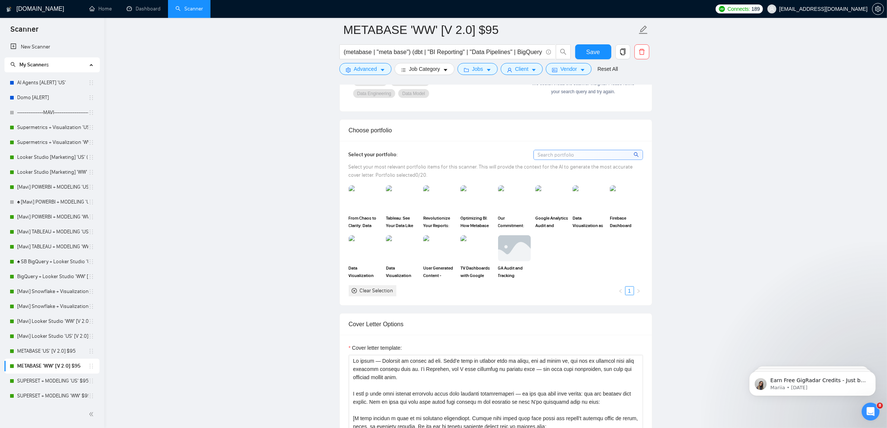
scroll to position [699, 0]
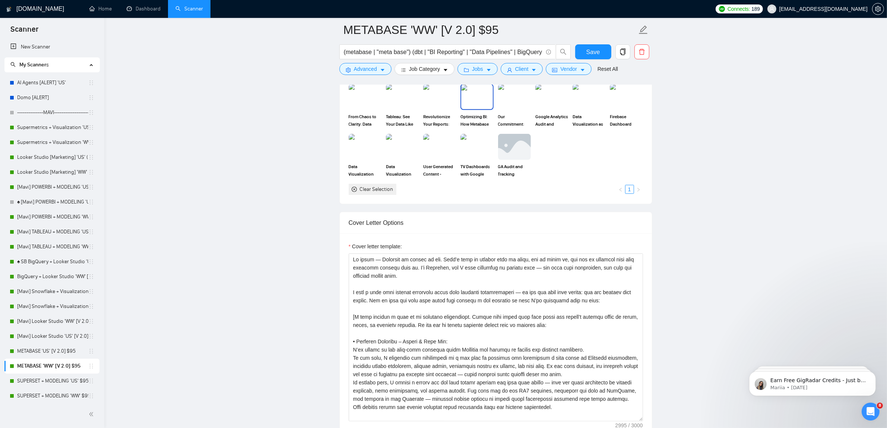
click at [487, 99] on img at bounding box center [476, 97] width 31 height 25
click at [592, 54] on span "Save" at bounding box center [593, 51] width 13 height 9
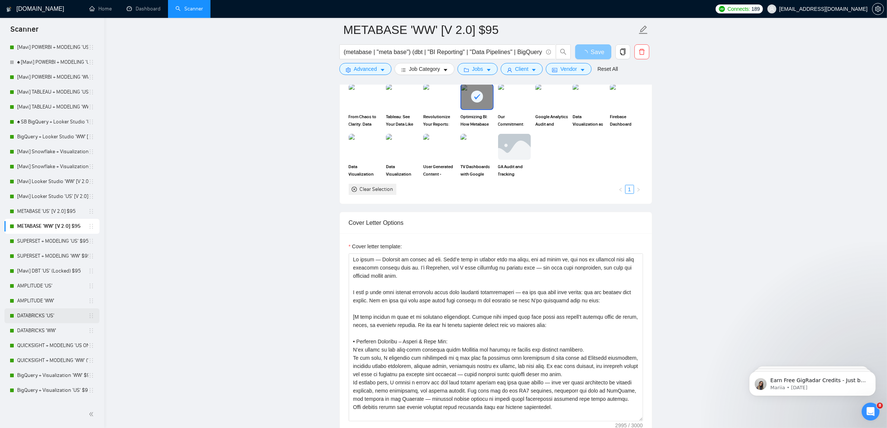
scroll to position [186, 0]
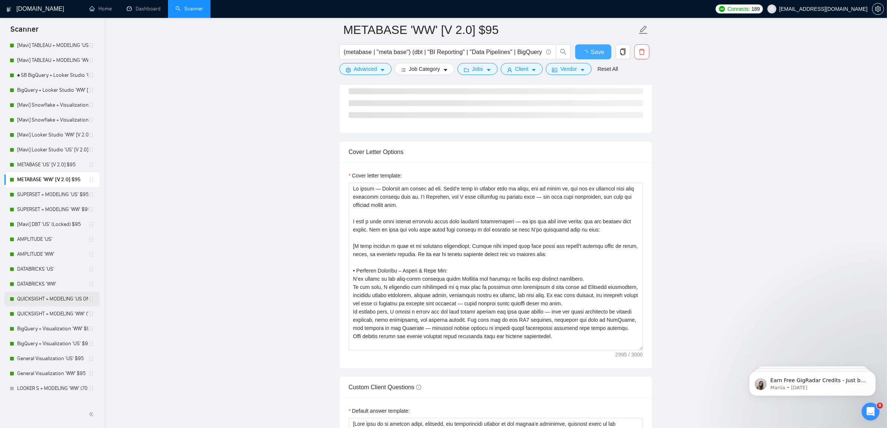
checkbox input "true"
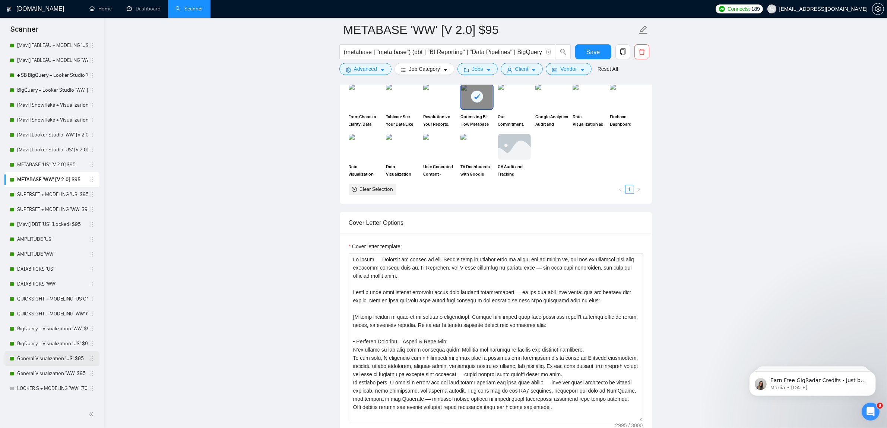
click at [41, 358] on link "General Visualization 'US' $95" at bounding box center [52, 358] width 71 height 15
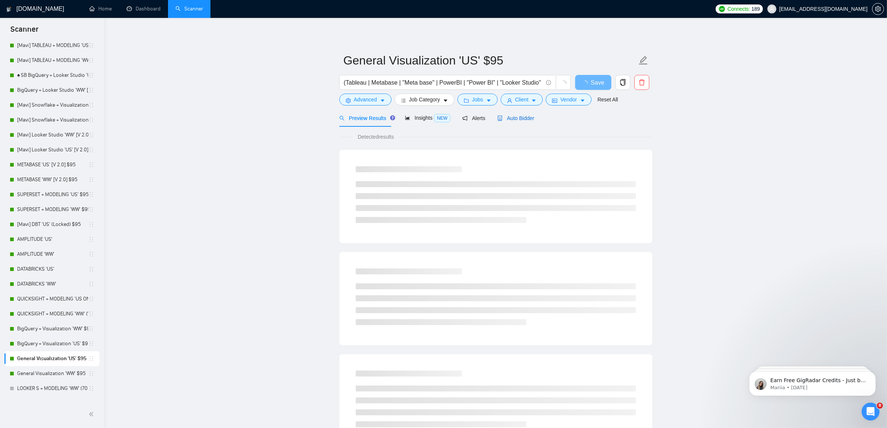
click at [505, 114] on div "Auto Bidder" at bounding box center [515, 118] width 37 height 8
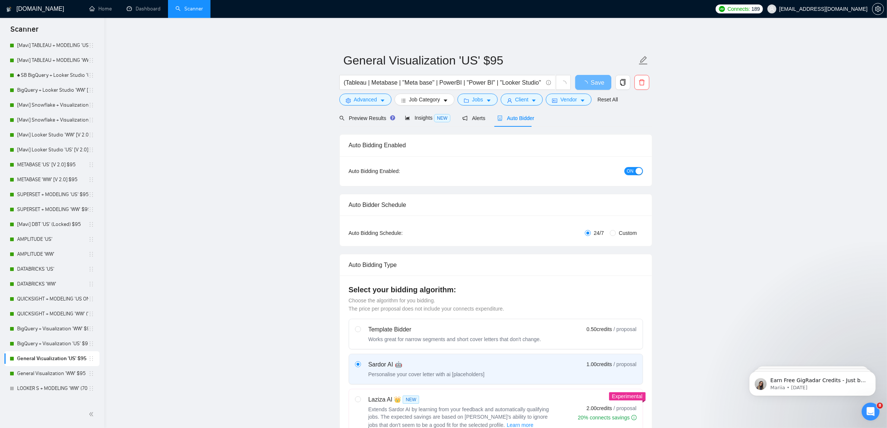
checkbox input "true"
drag, startPoint x: 507, startPoint y: 114, endPoint x: 284, endPoint y: 160, distance: 228.0
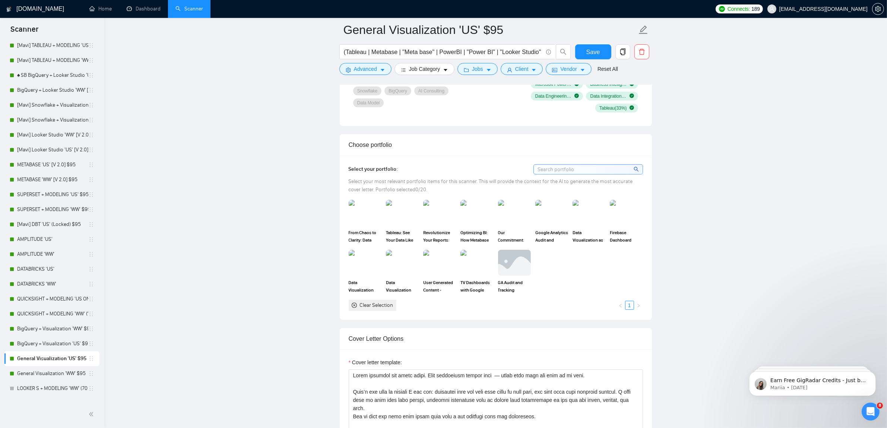
scroll to position [606, 0]
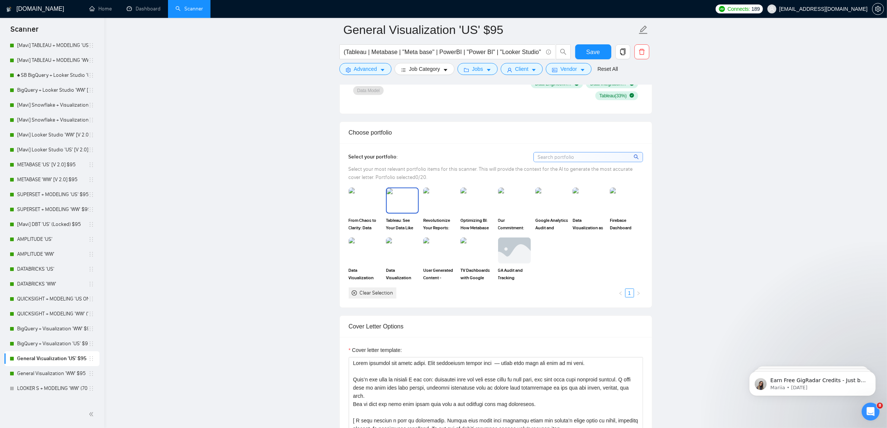
click at [408, 209] on img at bounding box center [402, 200] width 31 height 25
click at [450, 207] on img at bounding box center [439, 200] width 31 height 25
click at [591, 211] on img at bounding box center [588, 200] width 31 height 25
click at [595, 47] on span "Save" at bounding box center [593, 51] width 13 height 9
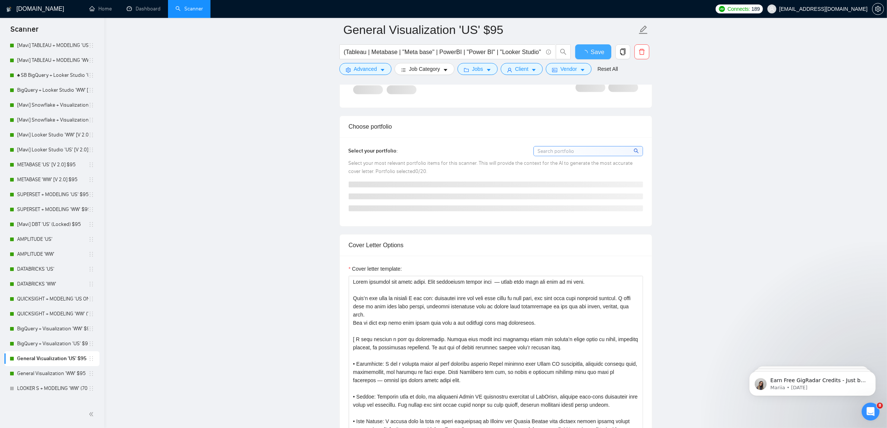
checkbox input "true"
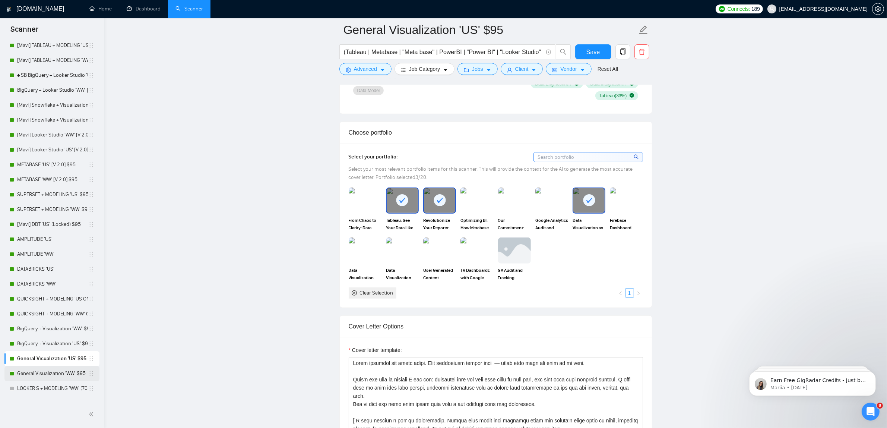
click at [73, 377] on link "General Visualization 'WW' $95" at bounding box center [52, 373] width 71 height 15
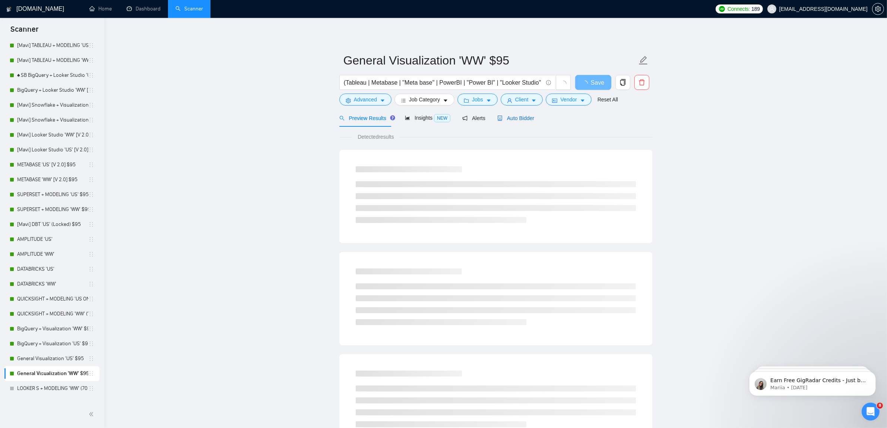
click at [519, 114] on div "Auto Bidder" at bounding box center [515, 118] width 37 height 8
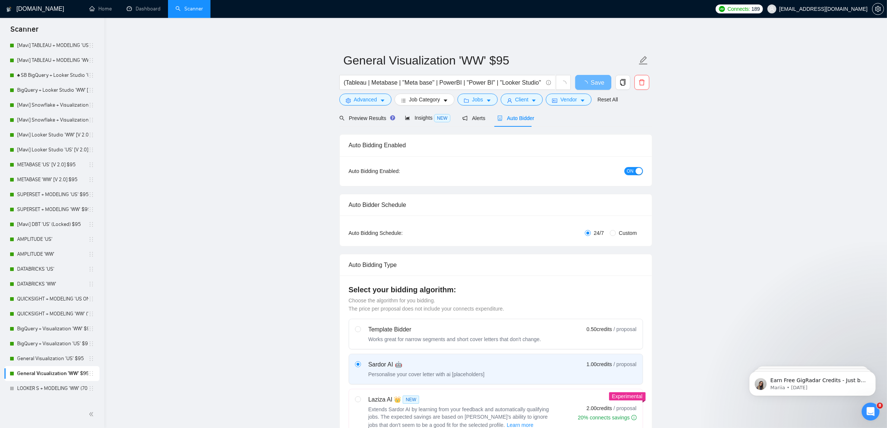
checkbox input "true"
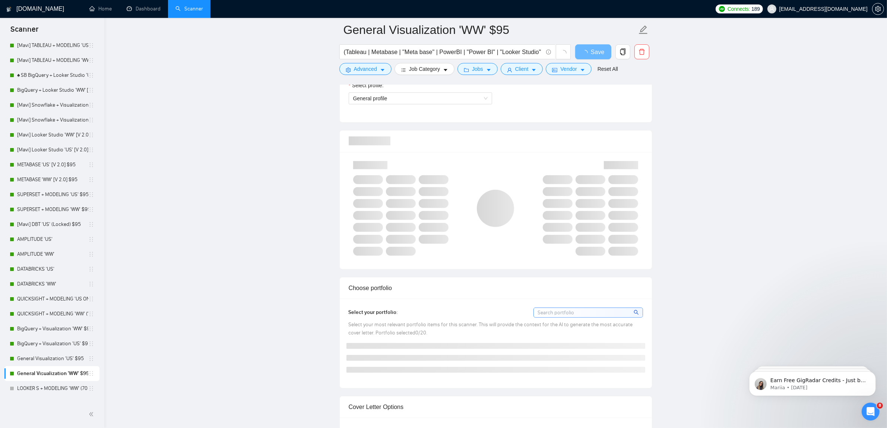
scroll to position [512, 0]
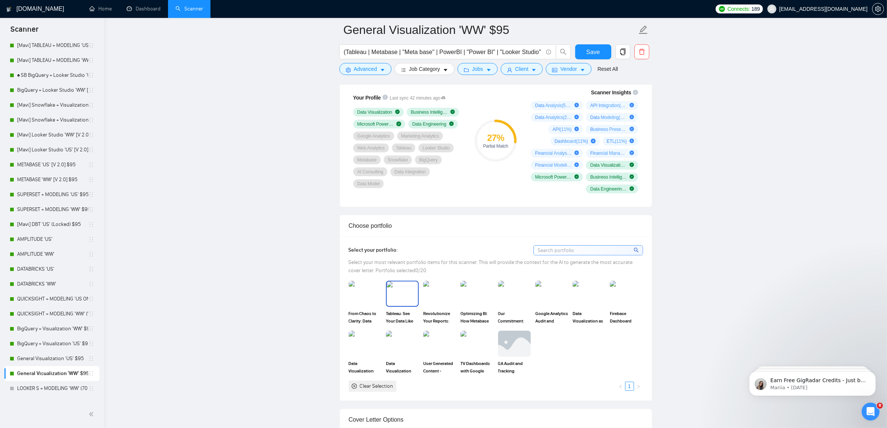
click at [413, 306] on img at bounding box center [402, 293] width 31 height 25
click at [449, 297] on img at bounding box center [439, 293] width 31 height 25
click at [582, 293] on img at bounding box center [588, 293] width 31 height 25
click at [475, 349] on img at bounding box center [476, 343] width 31 height 25
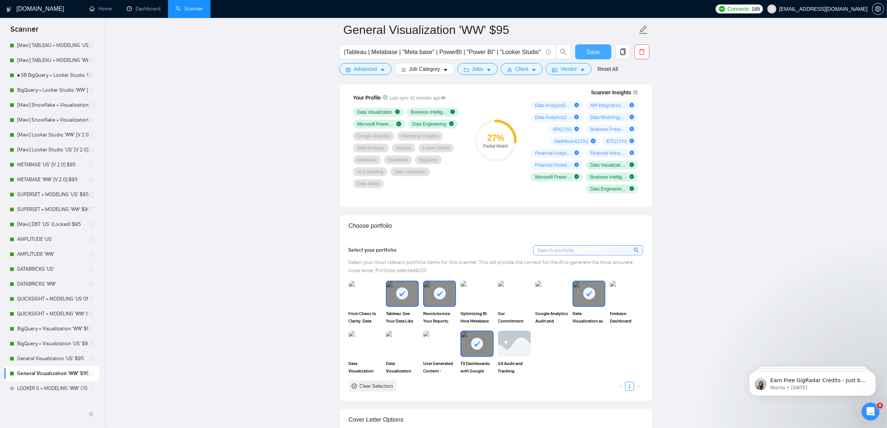
click at [597, 49] on span "Save" at bounding box center [593, 51] width 13 height 9
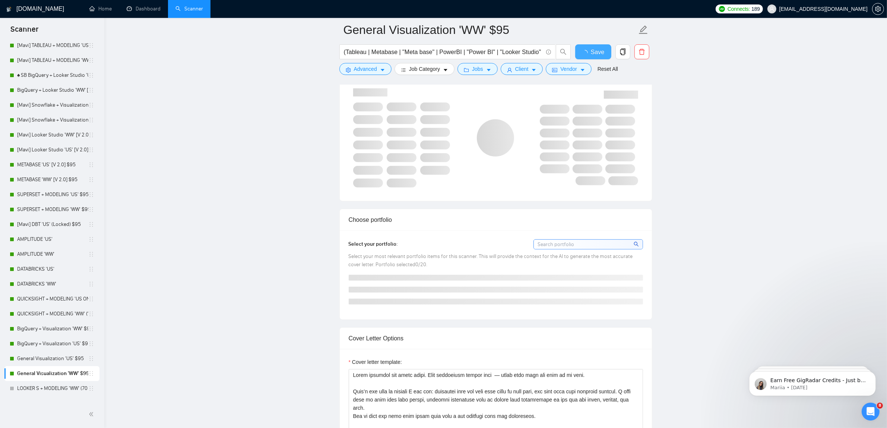
checkbox input "true"
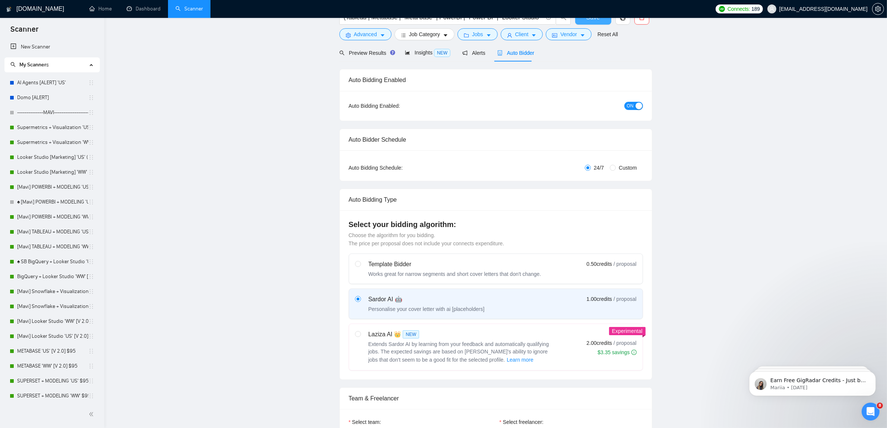
scroll to position [0, 0]
